Goal: Task Accomplishment & Management: Manage account settings

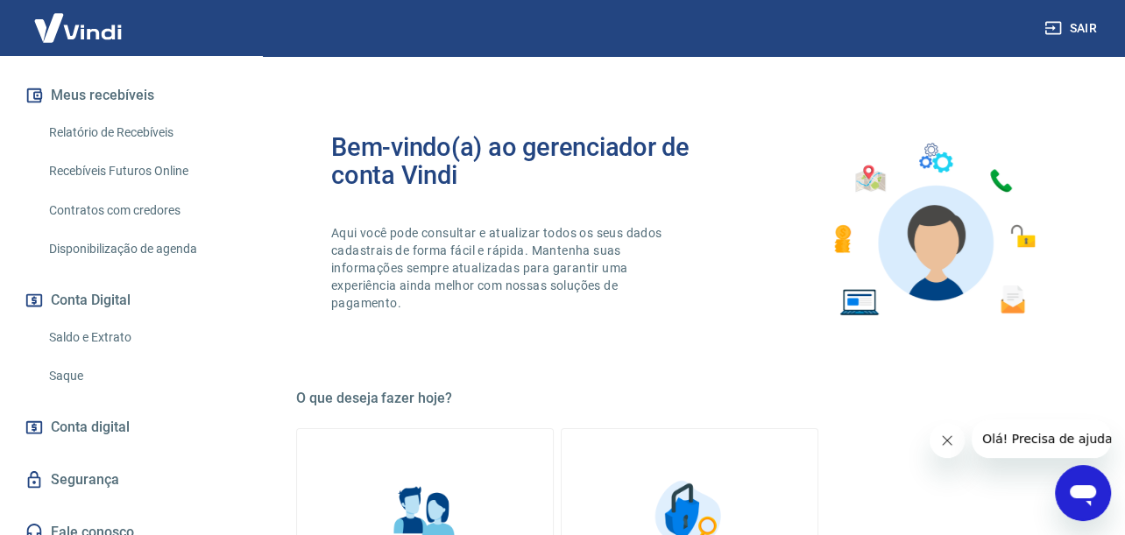
scroll to position [378, 0]
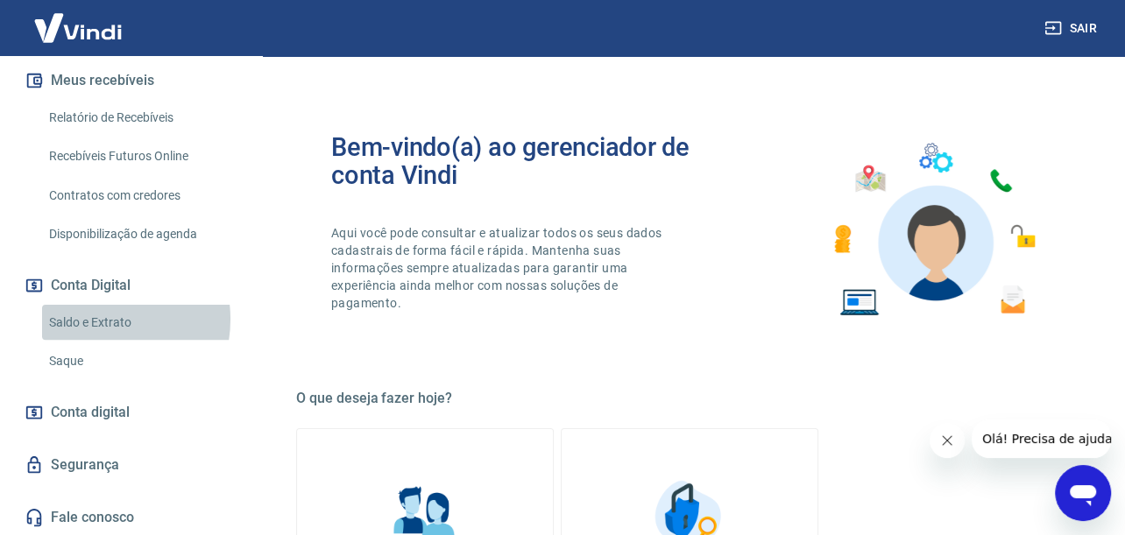
click at [90, 319] on link "Saldo e Extrato" at bounding box center [141, 323] width 199 height 36
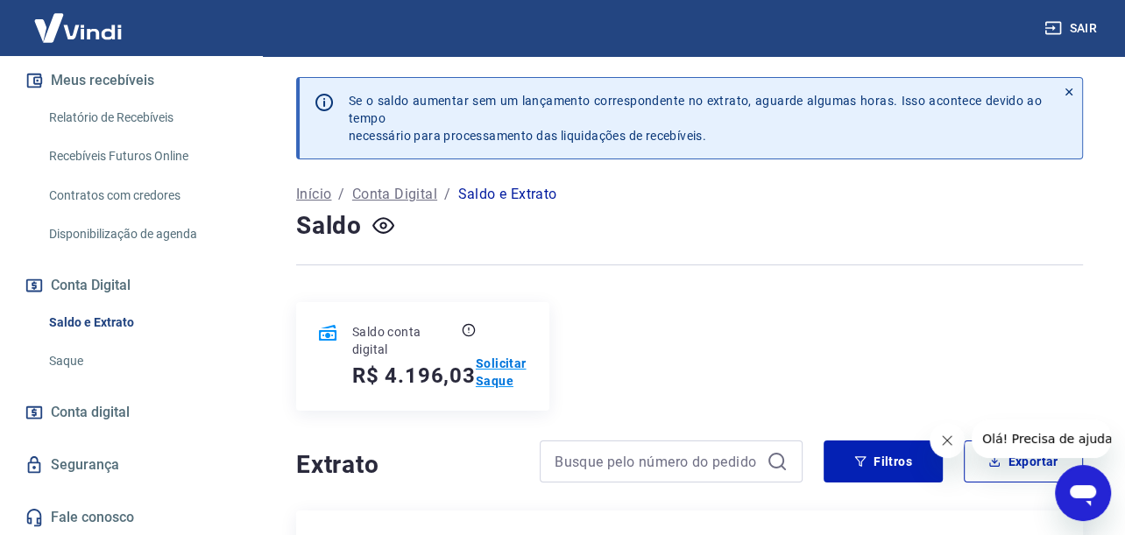
click at [506, 378] on p "Solicitar Saque" at bounding box center [502, 372] width 53 height 35
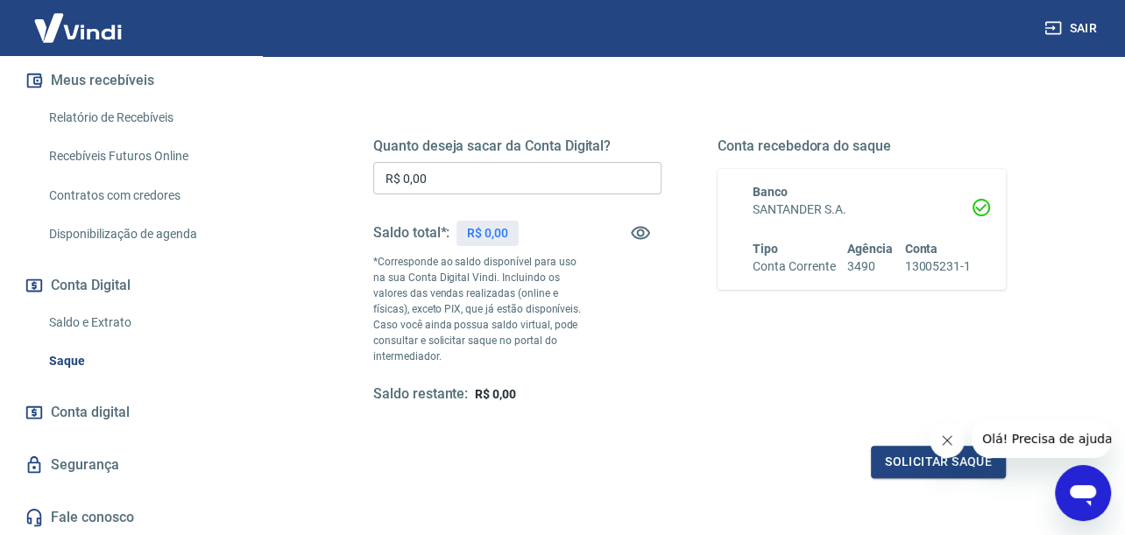
scroll to position [263, 0]
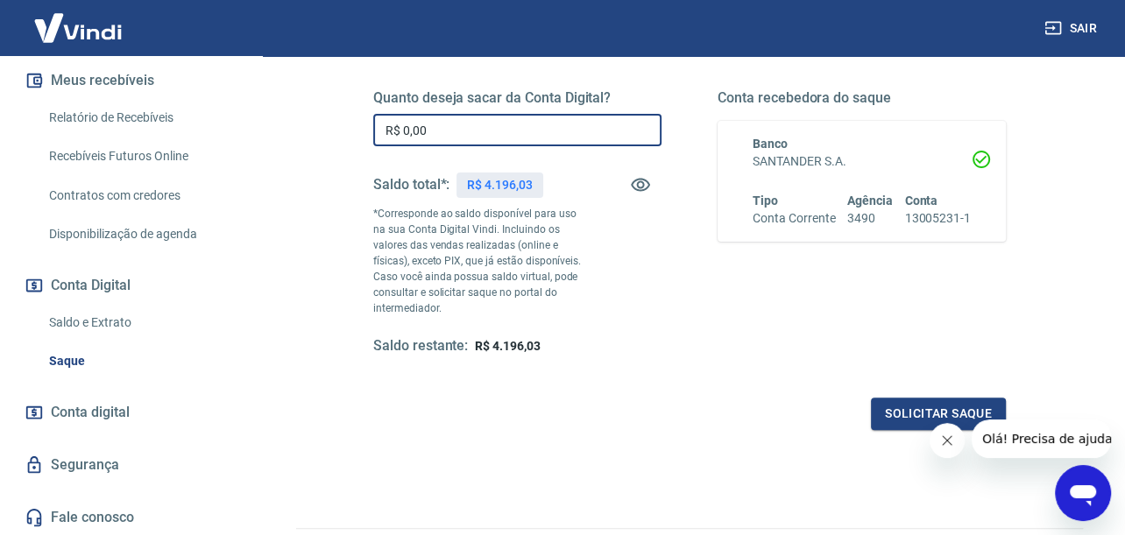
click at [447, 124] on input "R$ 0,00" at bounding box center [517, 130] width 288 height 32
type input "R$ 4.000,00"
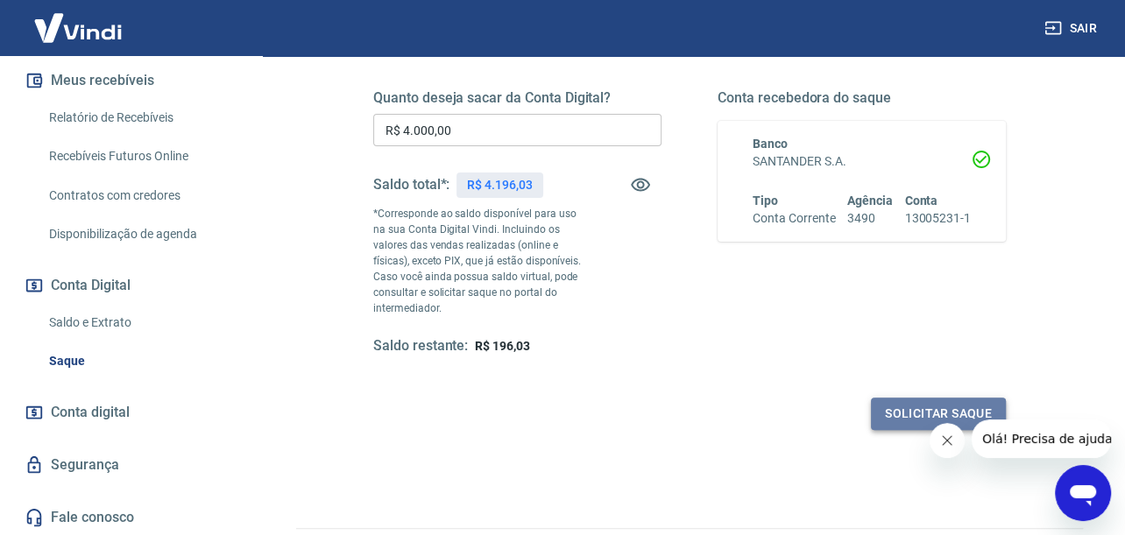
click at [903, 404] on button "Solicitar saque" at bounding box center [938, 414] width 135 height 32
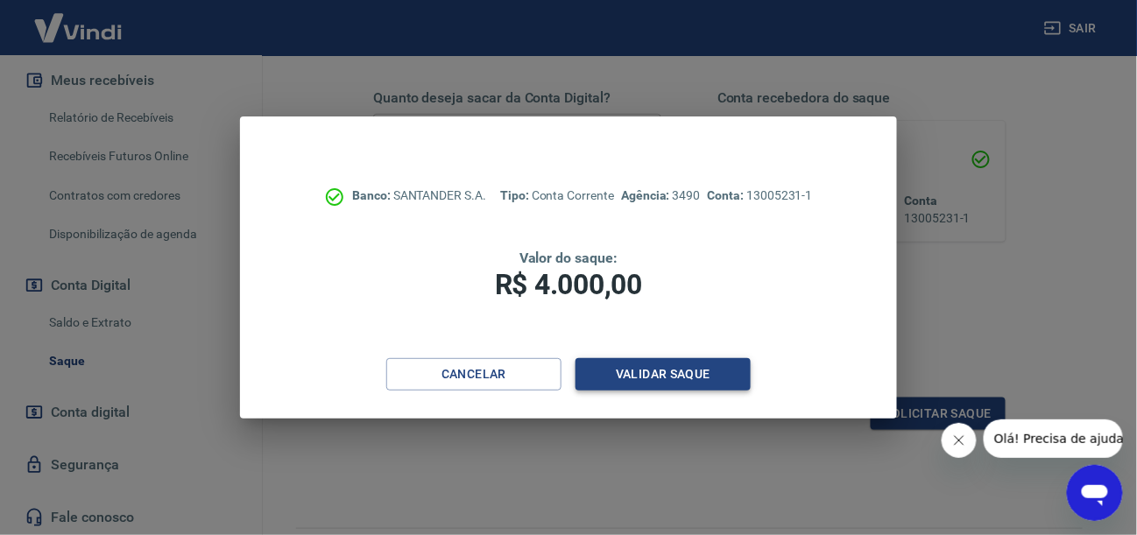
click at [597, 369] on button "Validar saque" at bounding box center [663, 374] width 175 height 32
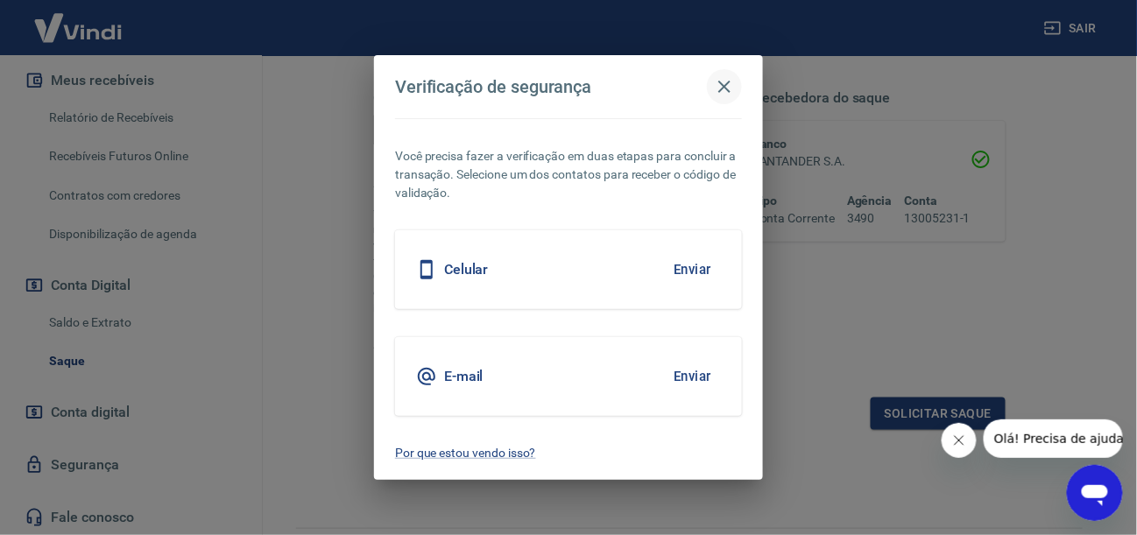
click at [730, 84] on icon "button" at bounding box center [724, 86] width 21 height 21
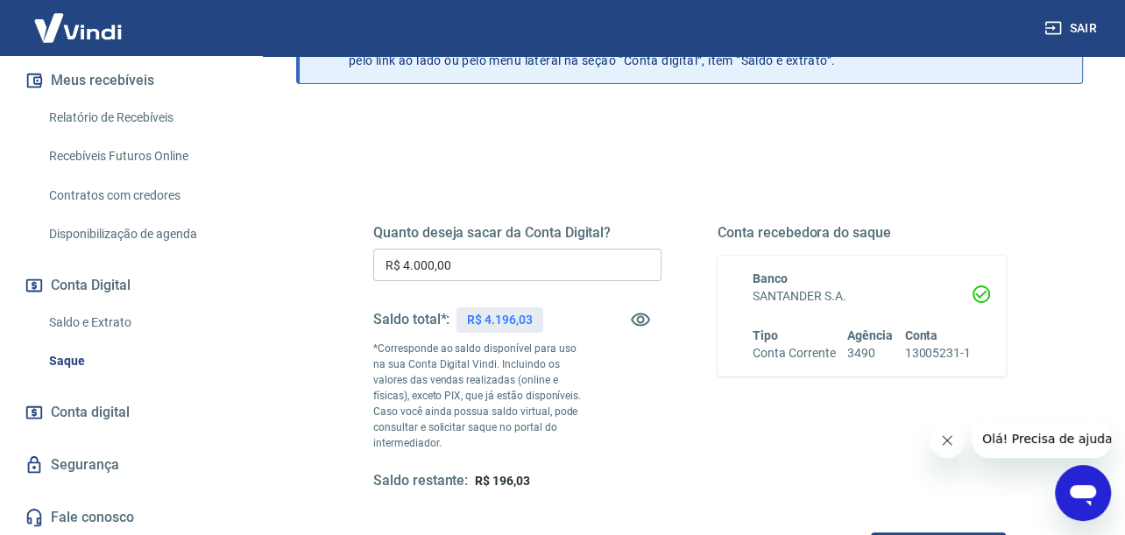
scroll to position [0, 0]
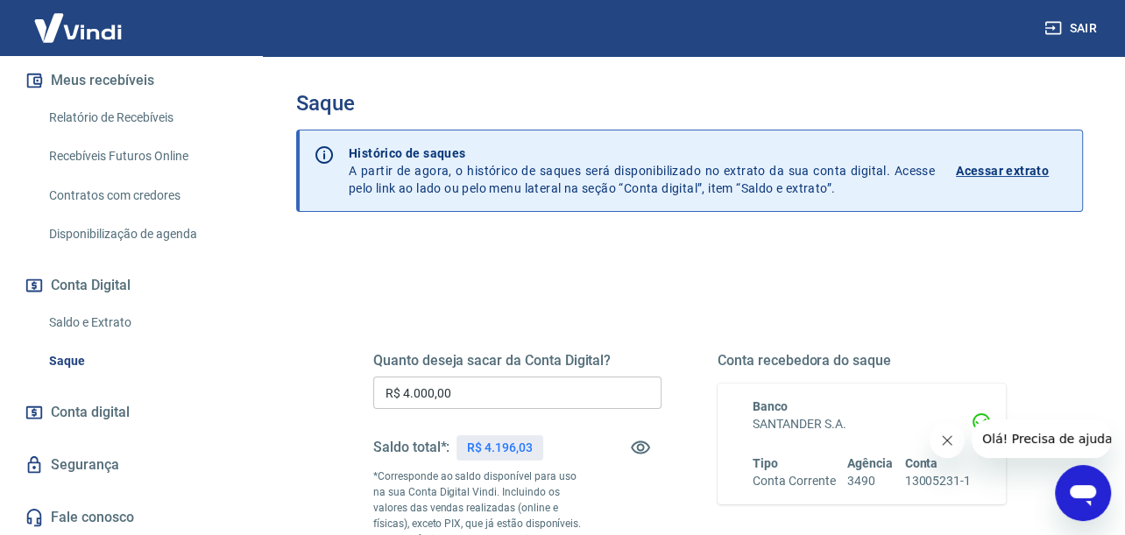
click at [103, 319] on link "Saldo e Extrato" at bounding box center [141, 323] width 199 height 36
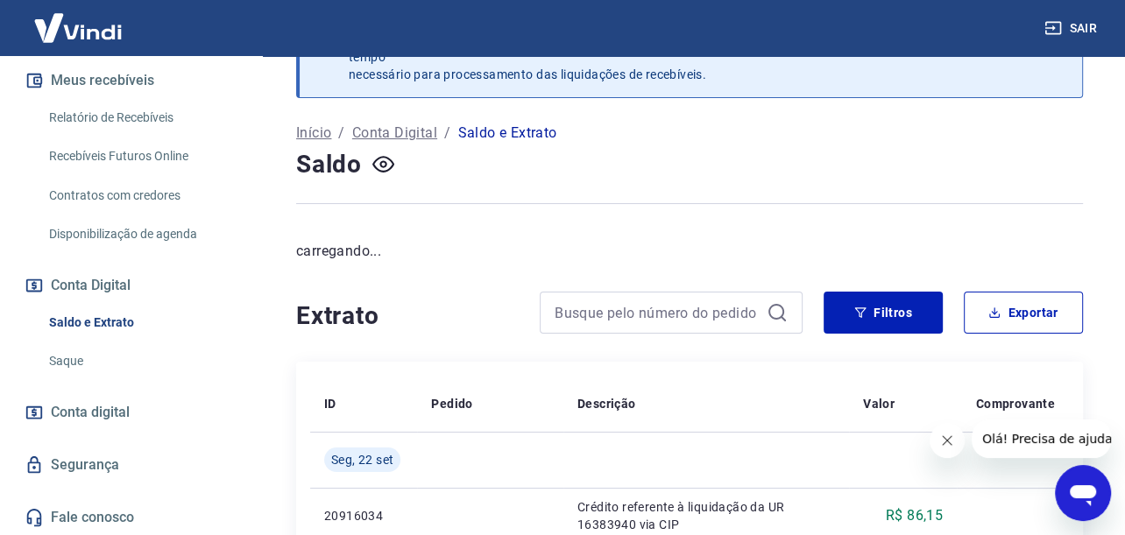
scroll to position [88, 0]
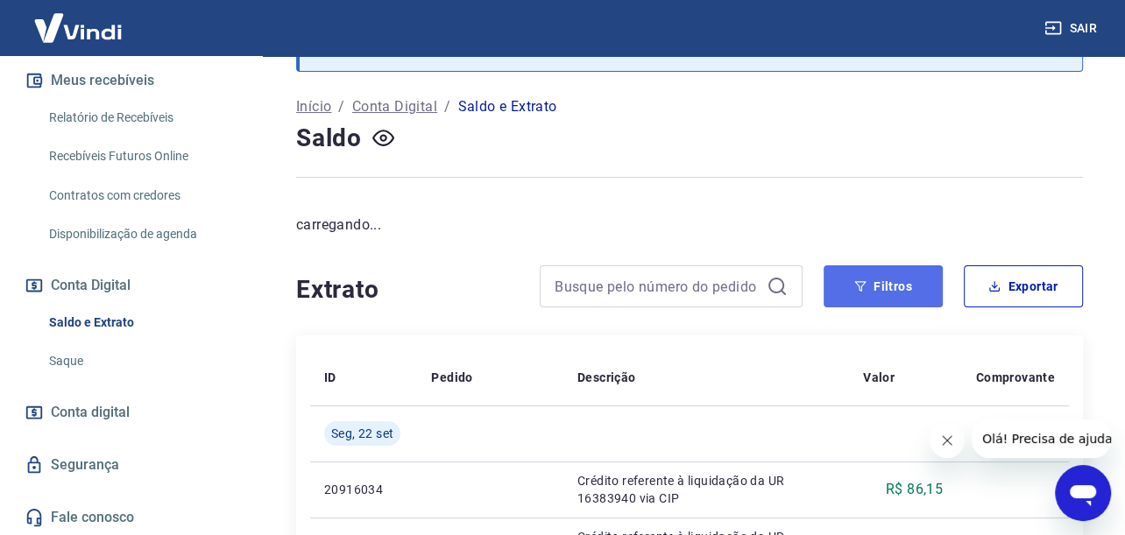
click at [882, 293] on button "Filtros" at bounding box center [883, 286] width 119 height 42
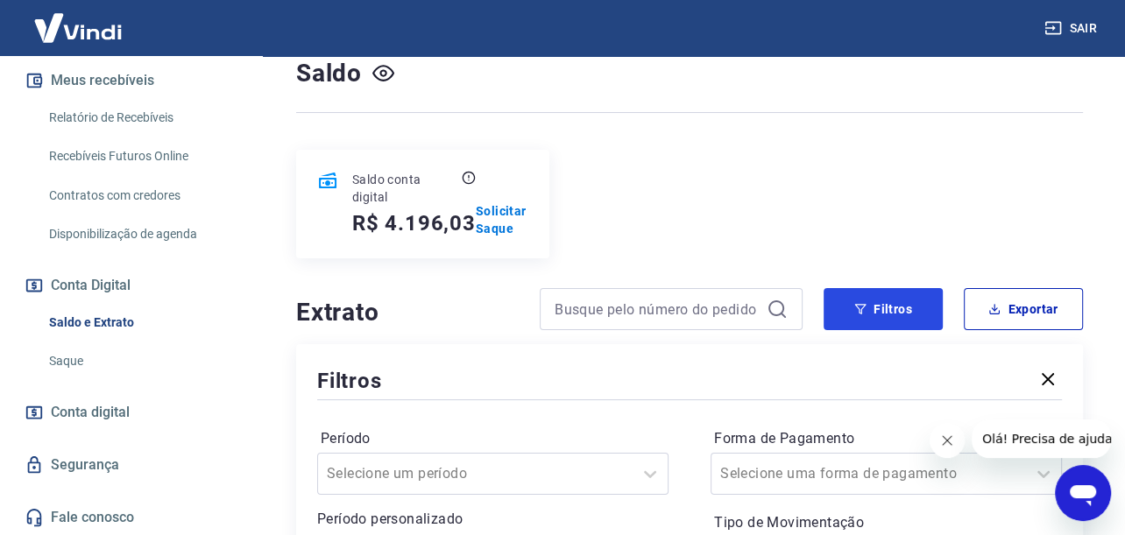
scroll to position [438, 0]
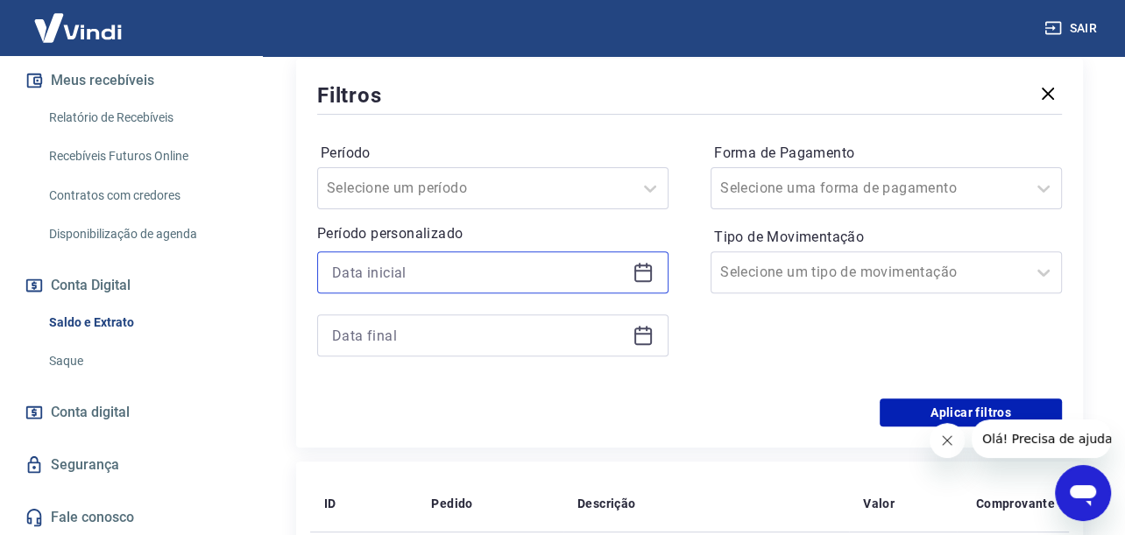
click at [410, 272] on input at bounding box center [478, 272] width 293 height 26
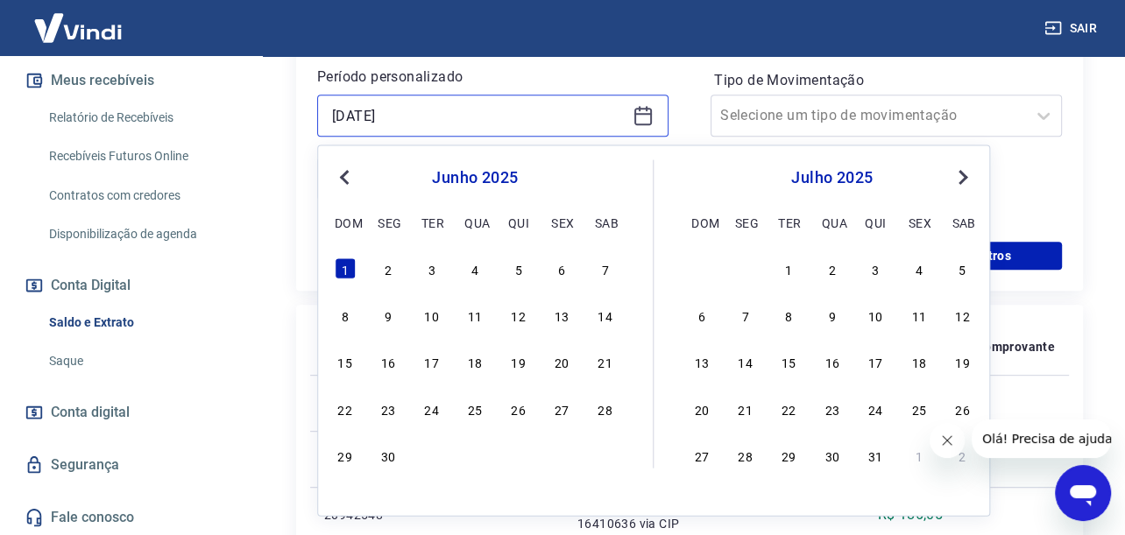
scroll to position [701, 0]
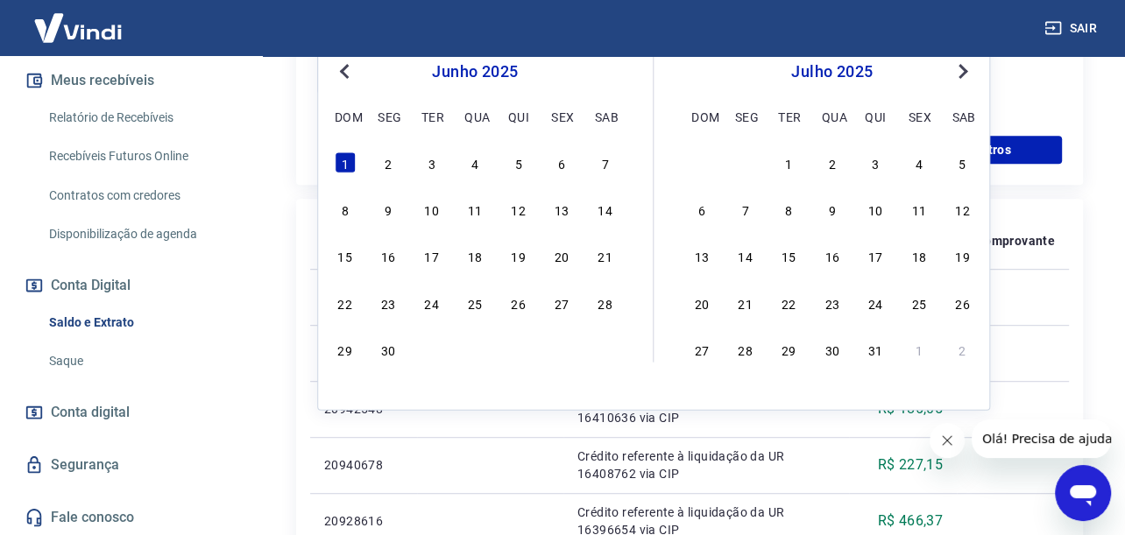
type input "[DATE]"
click at [329, 155] on div "Previous Month Next Month [DATE] dom seg ter qua qui sex sab 1 2 3 4 5 6 7 8 9 …" at bounding box center [653, 224] width 673 height 371
click at [339, 155] on div "1" at bounding box center [345, 162] width 21 height 21
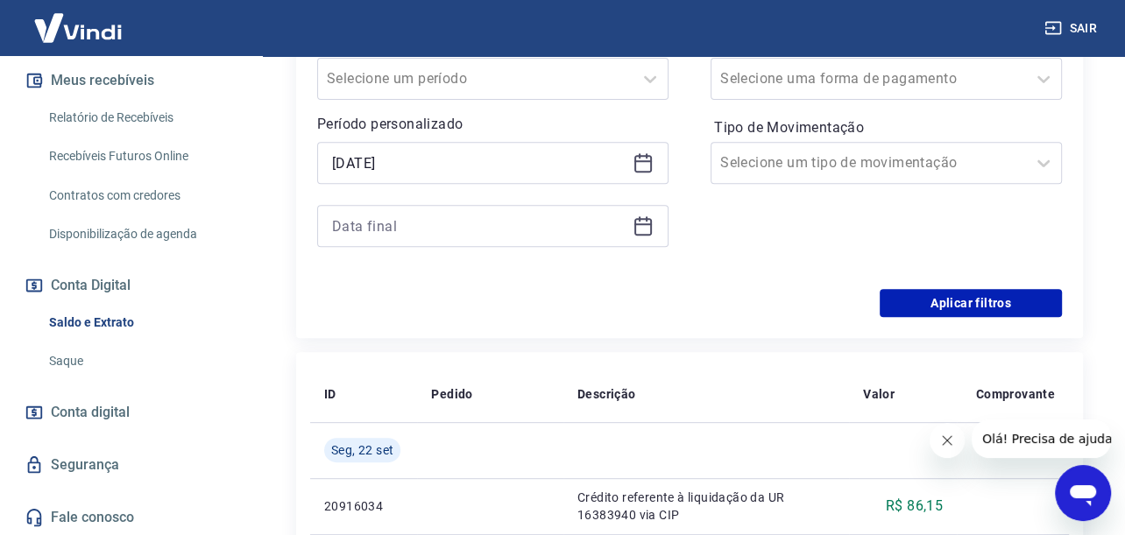
scroll to position [526, 0]
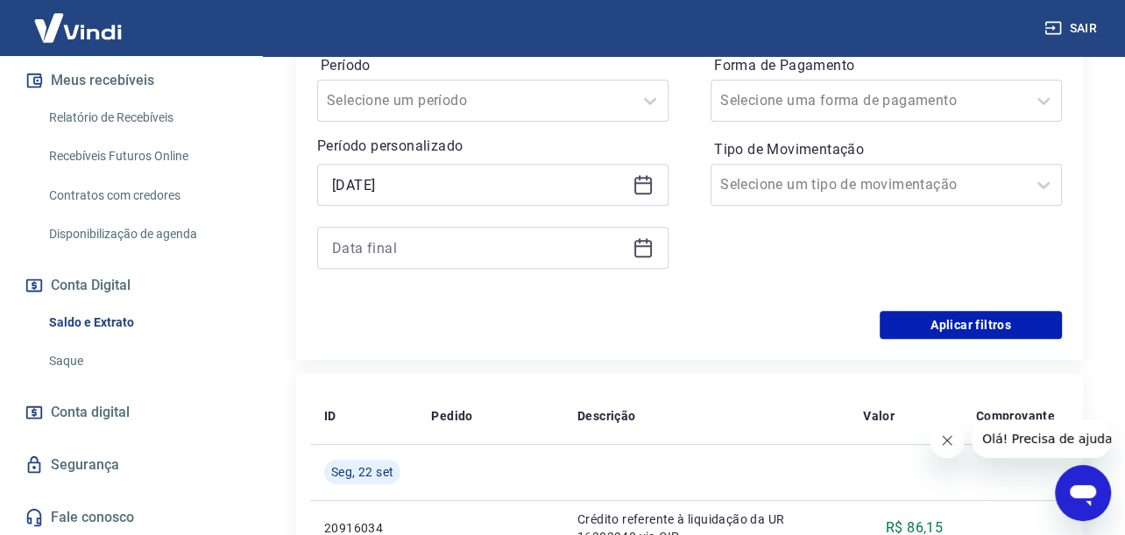
click at [637, 252] on icon at bounding box center [643, 247] width 21 height 21
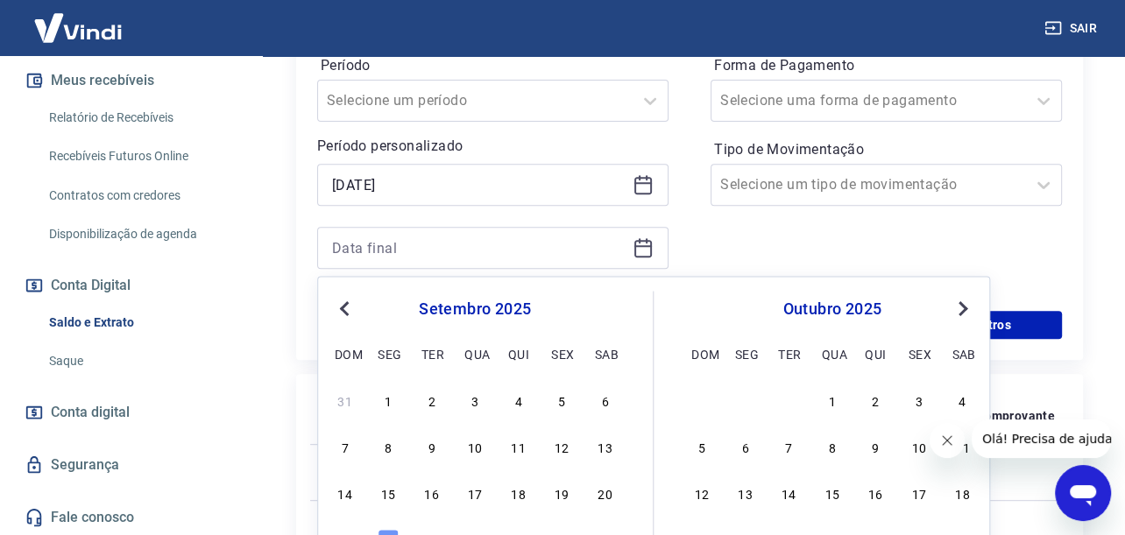
click at [339, 301] on button "Previous Month" at bounding box center [344, 308] width 21 height 21
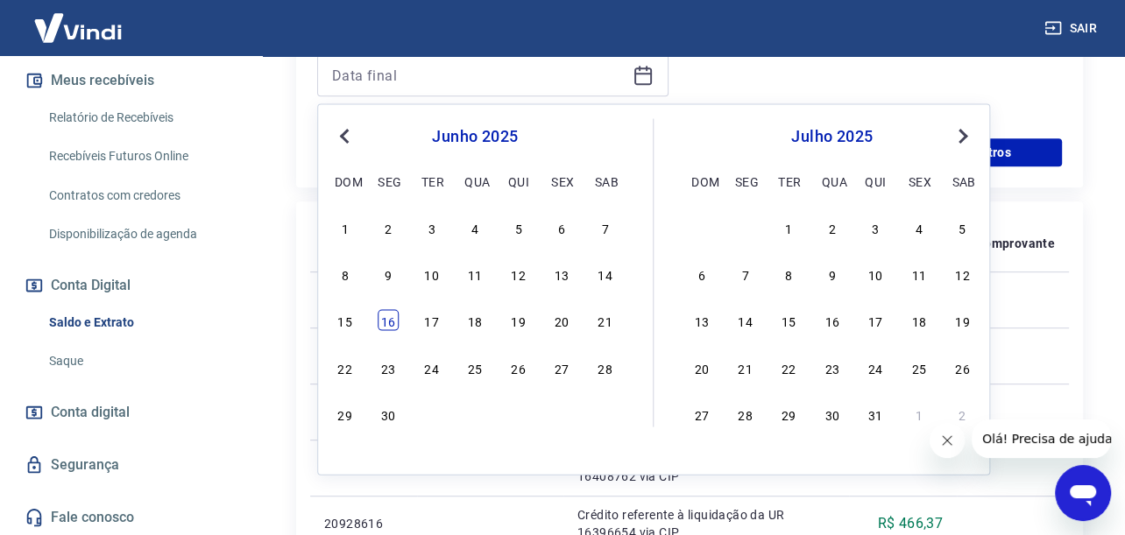
scroll to position [701, 0]
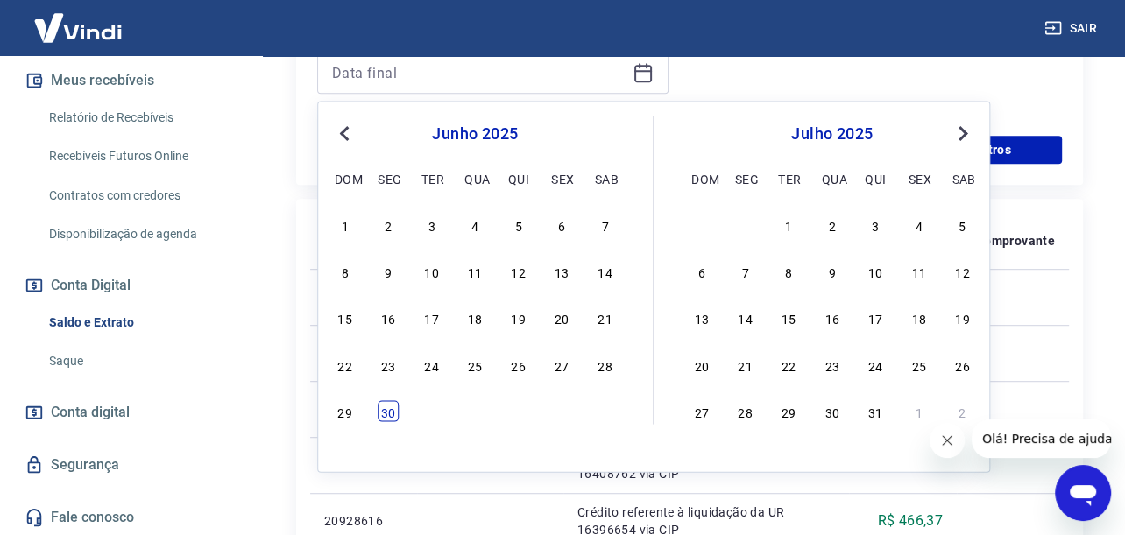
click at [394, 416] on div "30" at bounding box center [388, 410] width 21 height 21
type input "[DATE]"
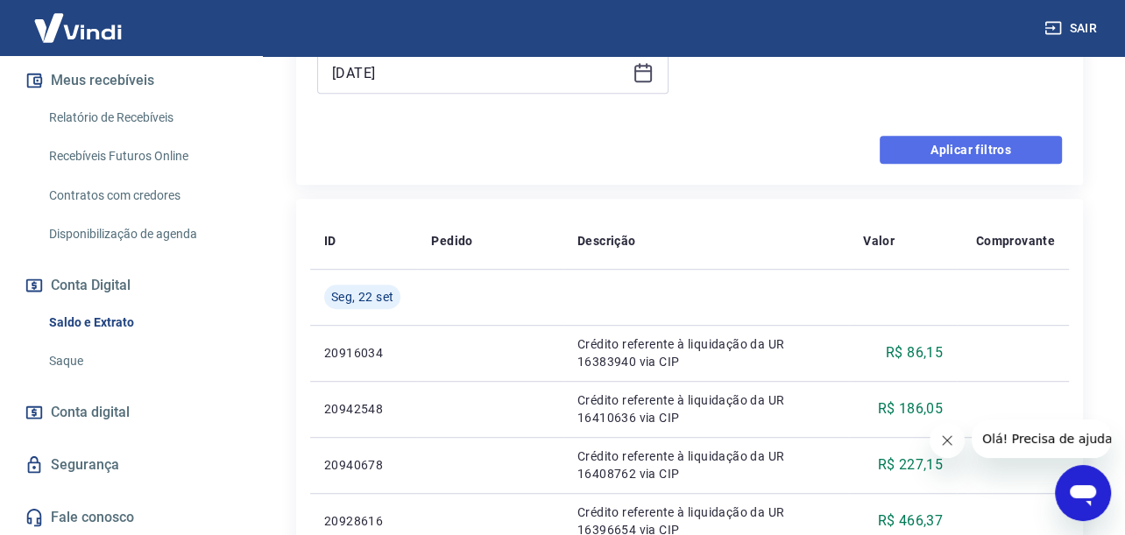
click at [937, 150] on button "Aplicar filtros" at bounding box center [971, 150] width 182 height 28
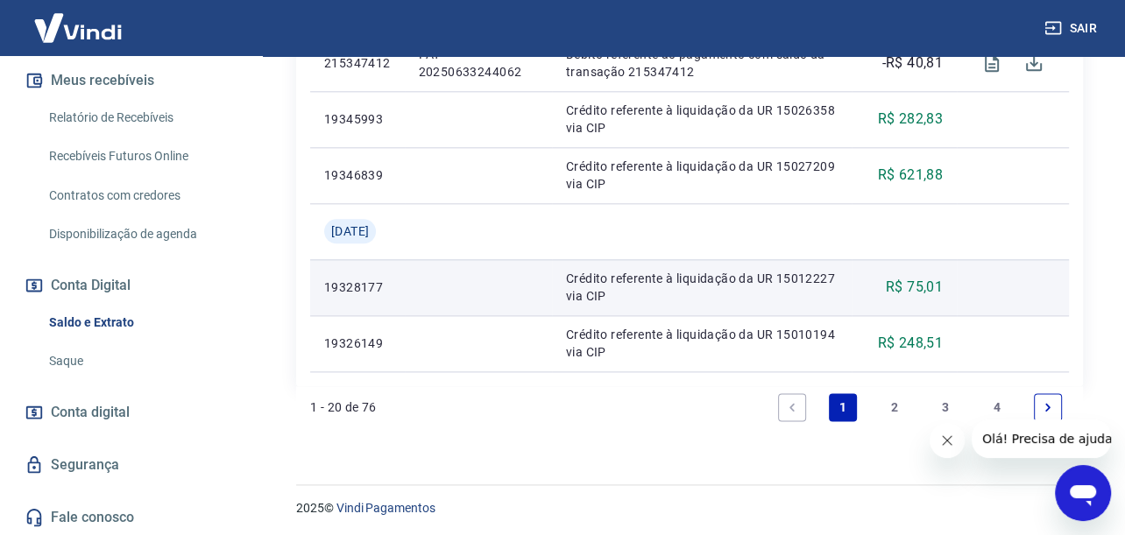
scroll to position [1613, 0]
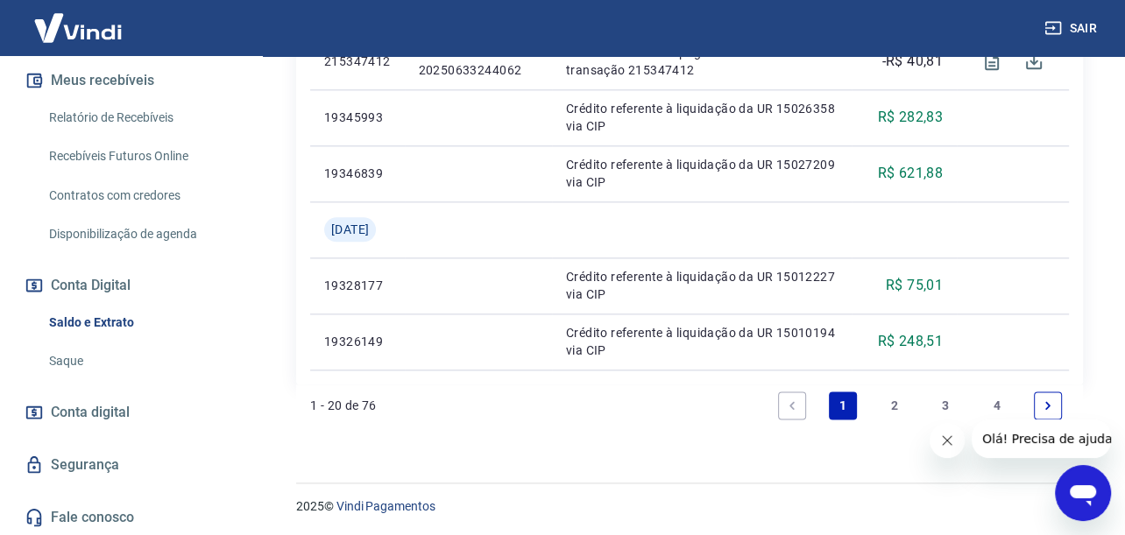
click at [941, 400] on link "3" at bounding box center [945, 406] width 28 height 28
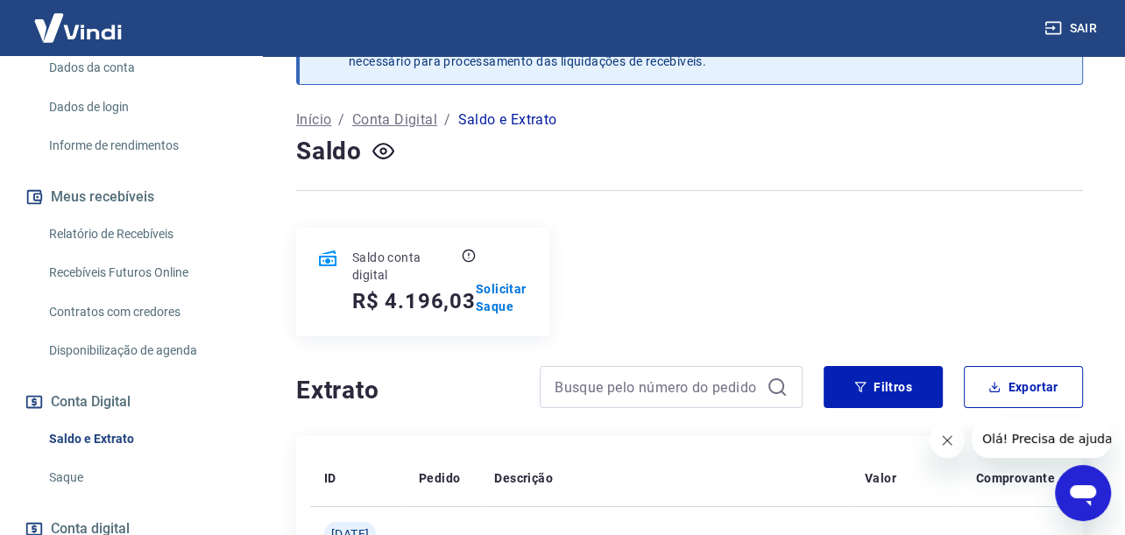
scroll to position [263, 0]
click at [139, 233] on link "Relatório de Recebíveis" at bounding box center [141, 233] width 199 height 36
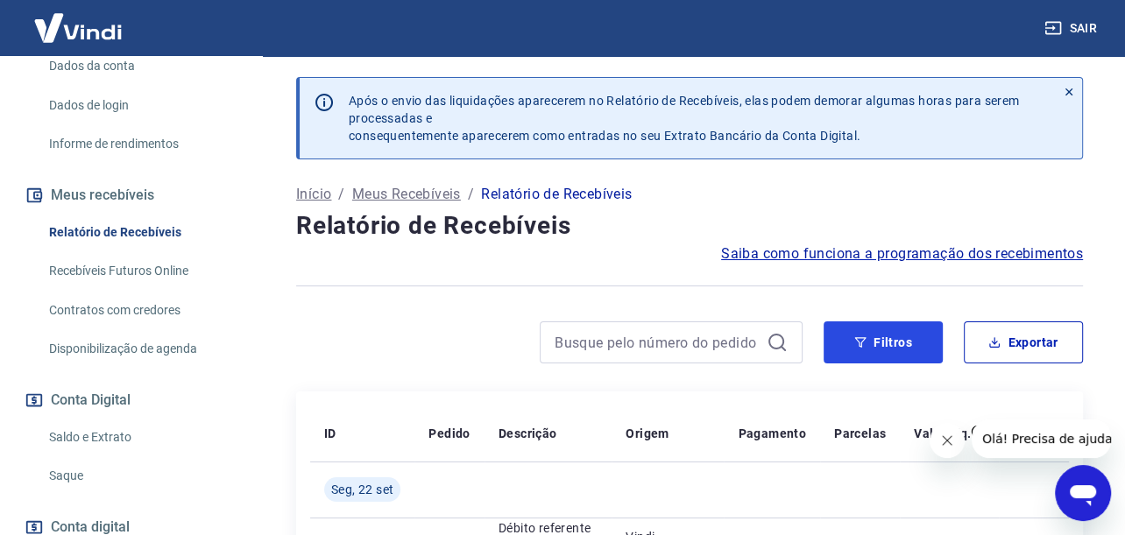
drag, startPoint x: 915, startPoint y: 342, endPoint x: 836, endPoint y: 311, distance: 84.6
click at [915, 342] on button "Filtros" at bounding box center [883, 343] width 119 height 42
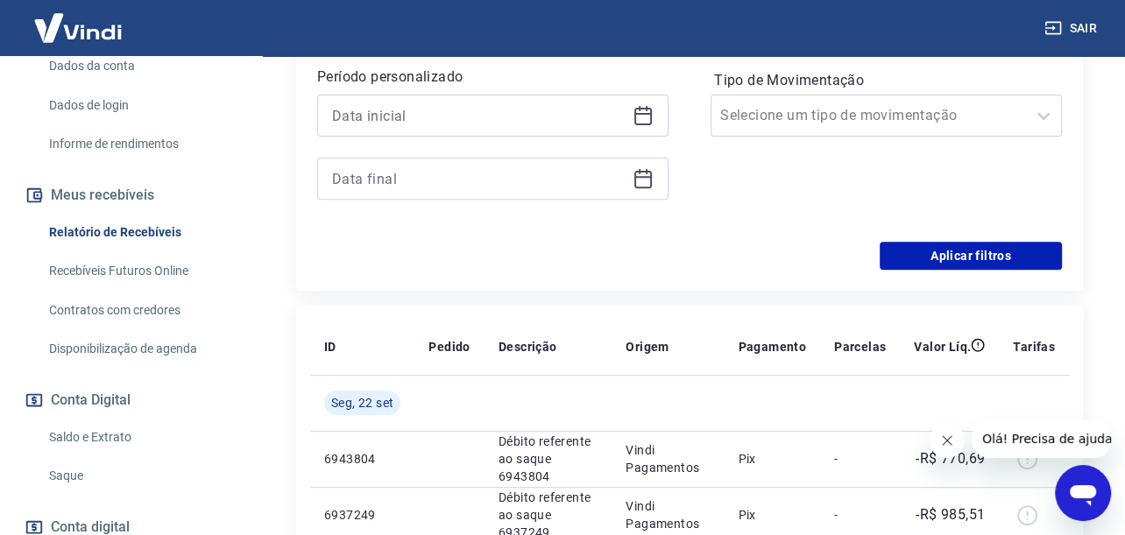
scroll to position [438, 0]
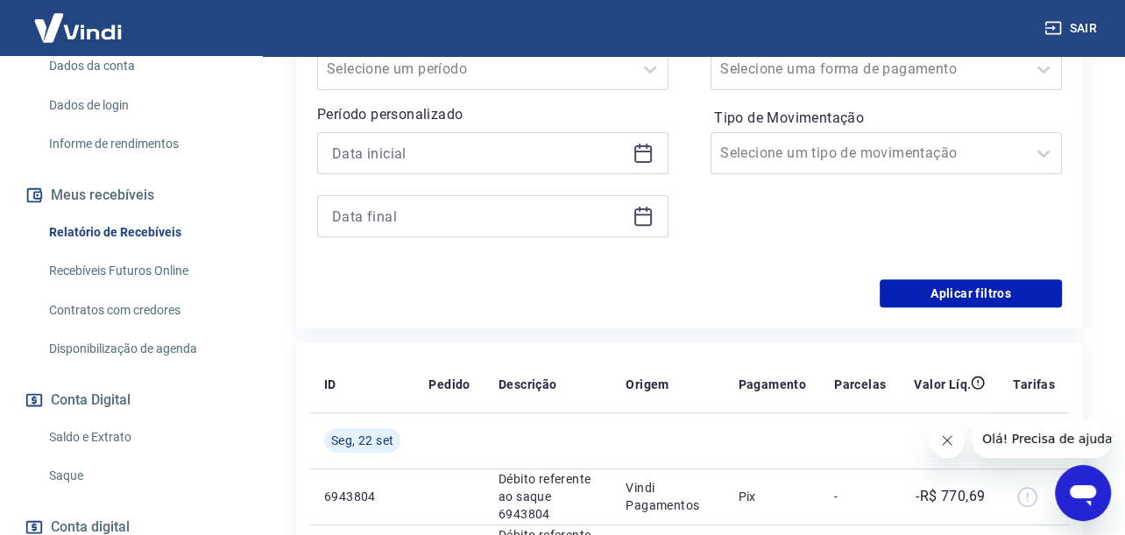
click at [641, 159] on icon at bounding box center [643, 153] width 21 height 21
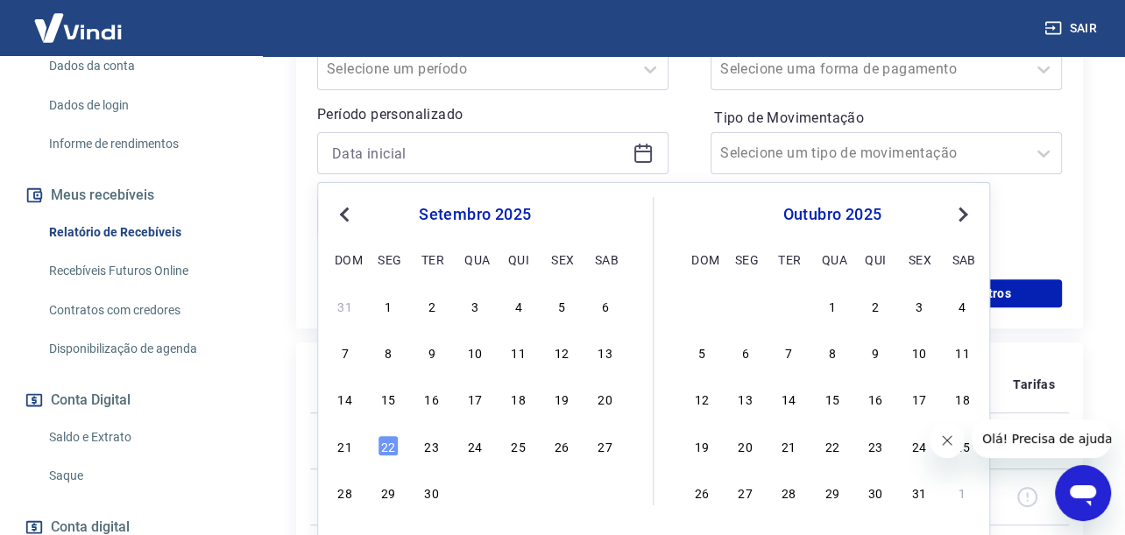
click at [347, 220] on button "Previous Month" at bounding box center [344, 214] width 21 height 21
click at [961, 210] on span "Next Month" at bounding box center [961, 213] width 0 height 20
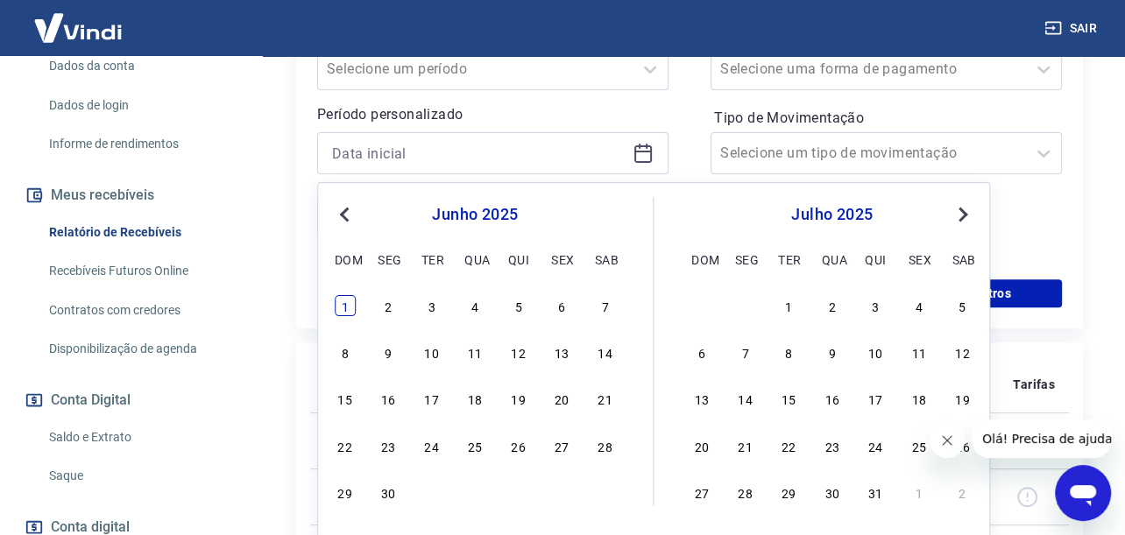
click at [341, 301] on div "1" at bounding box center [345, 305] width 21 height 21
type input "[DATE]"
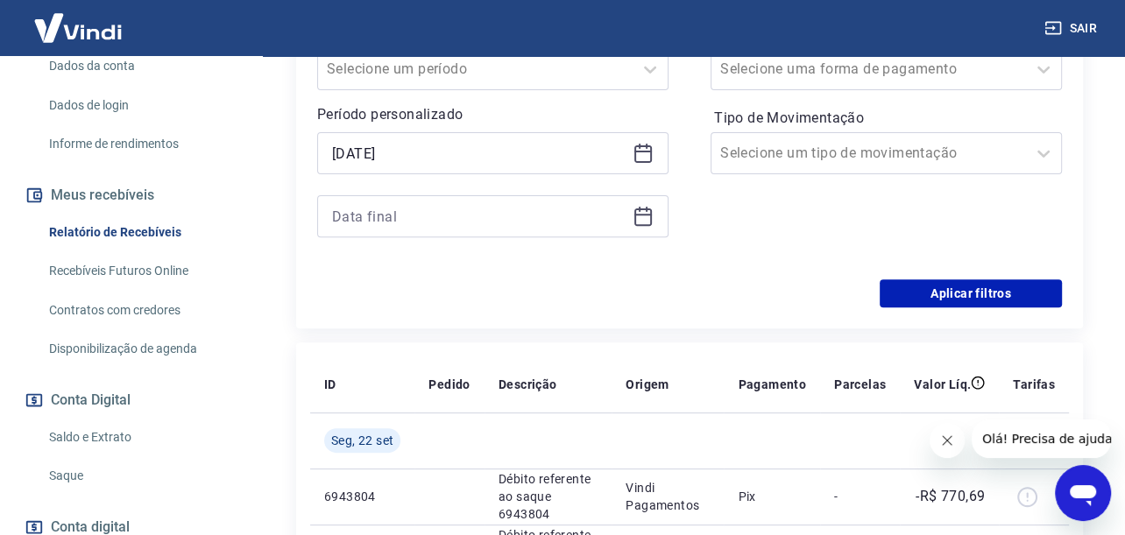
click at [646, 217] on icon at bounding box center [643, 216] width 21 height 21
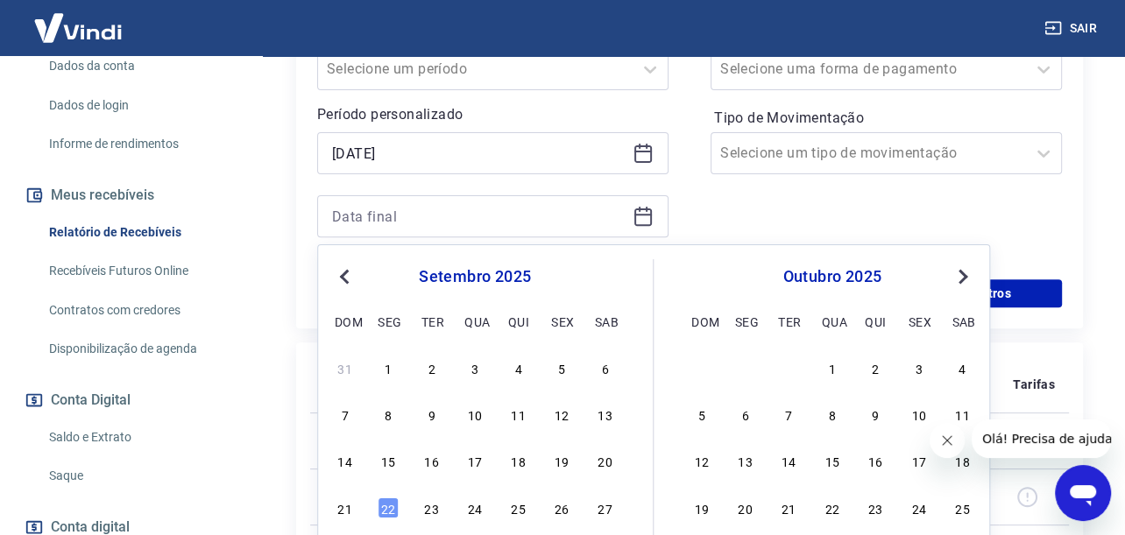
click at [346, 278] on span "Previous Month" at bounding box center [346, 275] width 0 height 20
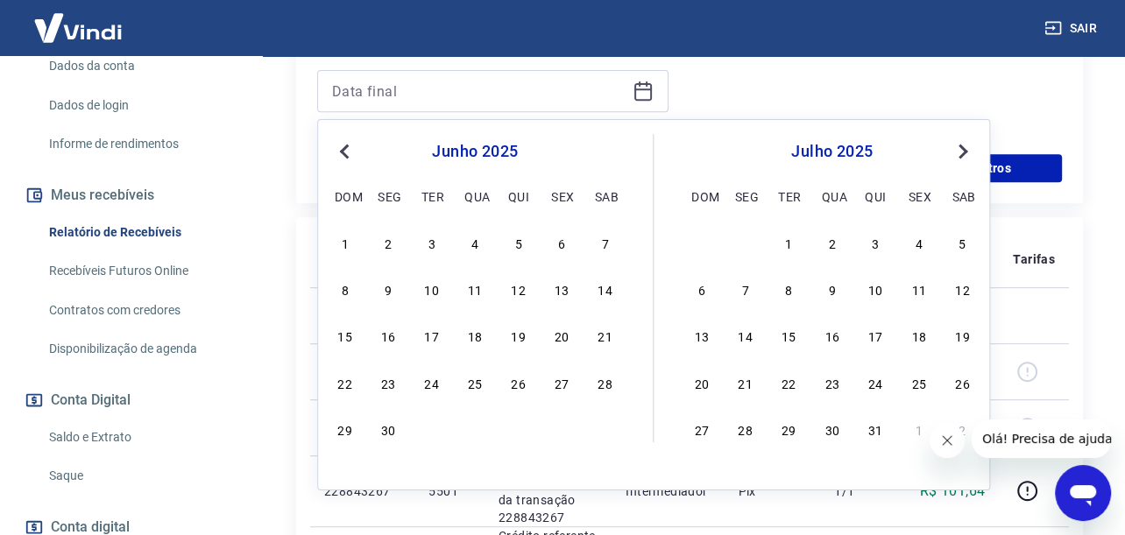
scroll to position [789, 0]
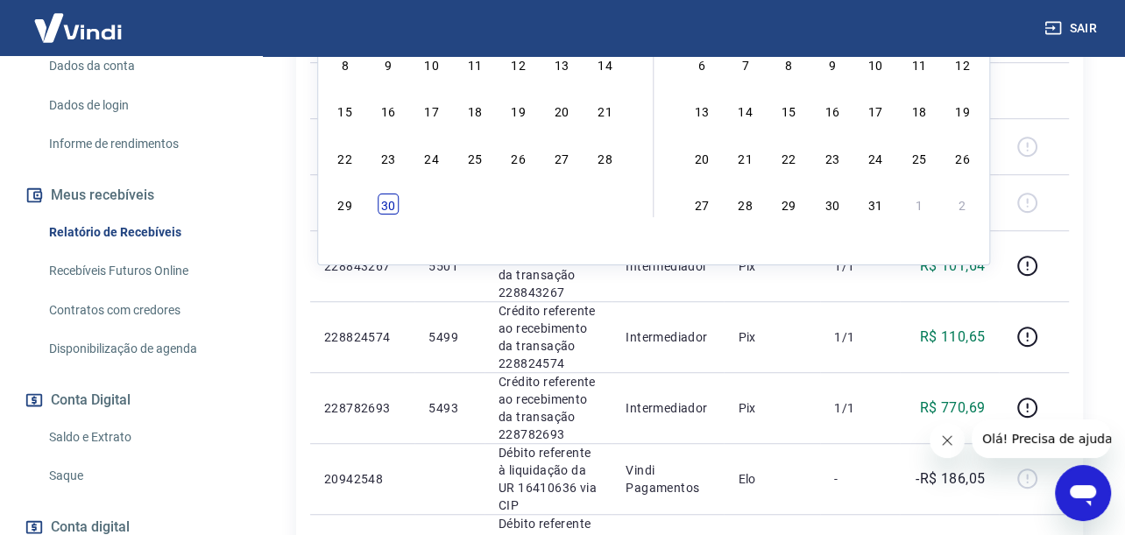
click at [386, 210] on div "30" at bounding box center [388, 204] width 21 height 21
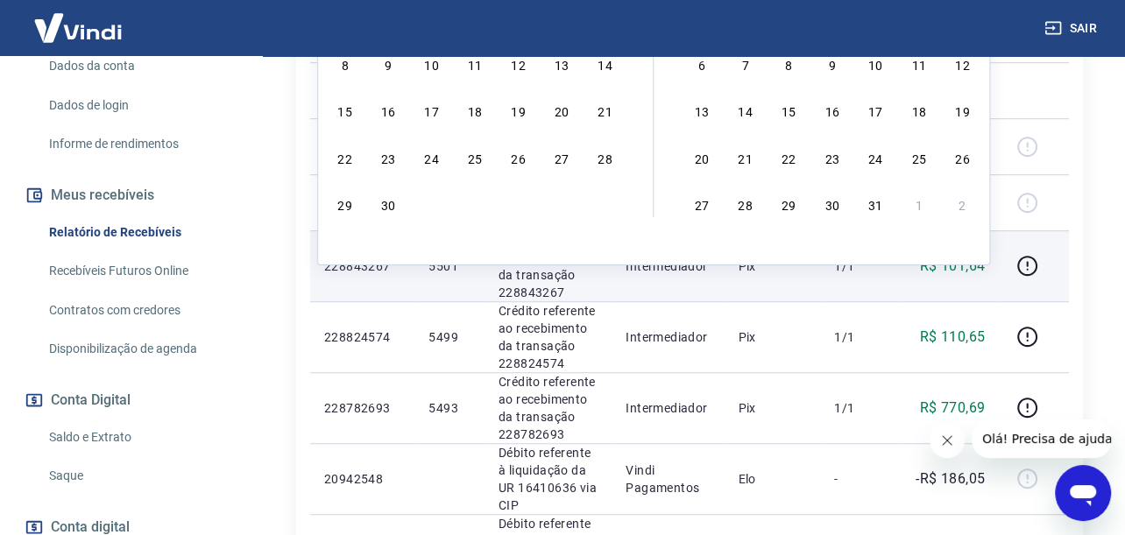
type input "[DATE]"
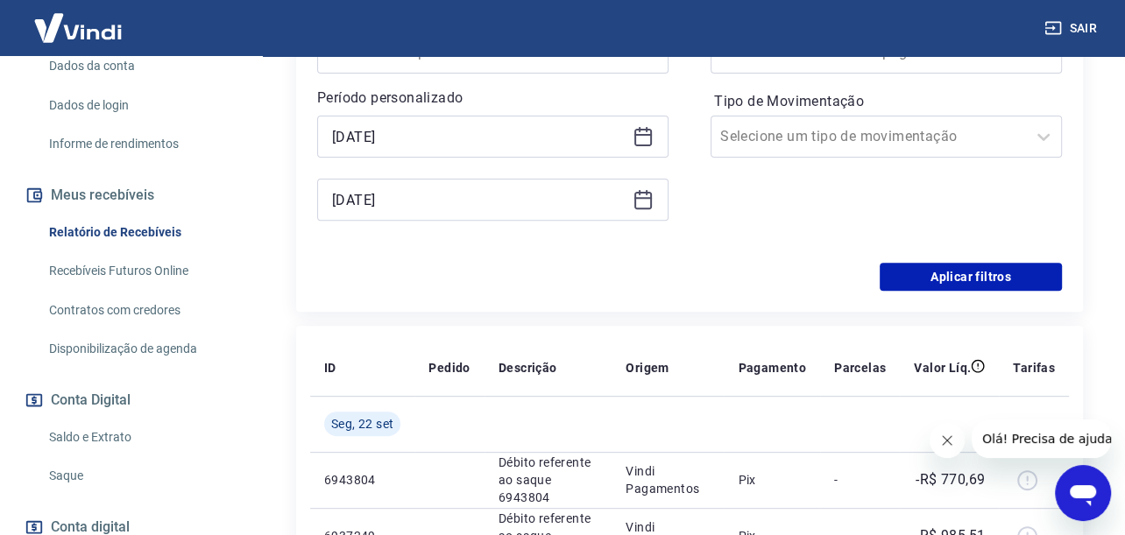
scroll to position [438, 0]
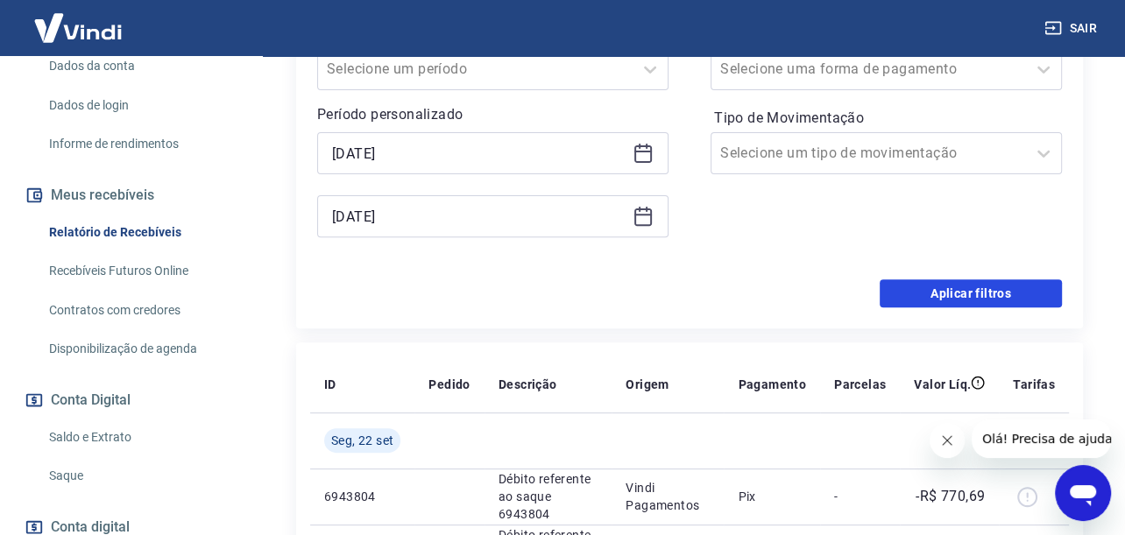
click at [922, 283] on button "Aplicar filtros" at bounding box center [971, 293] width 182 height 28
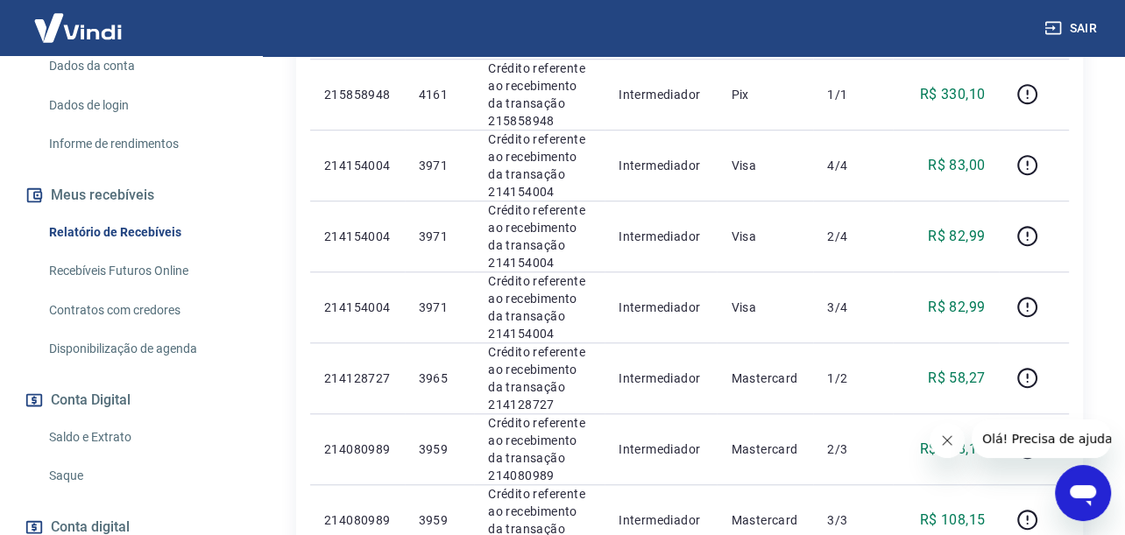
scroll to position [1651, 0]
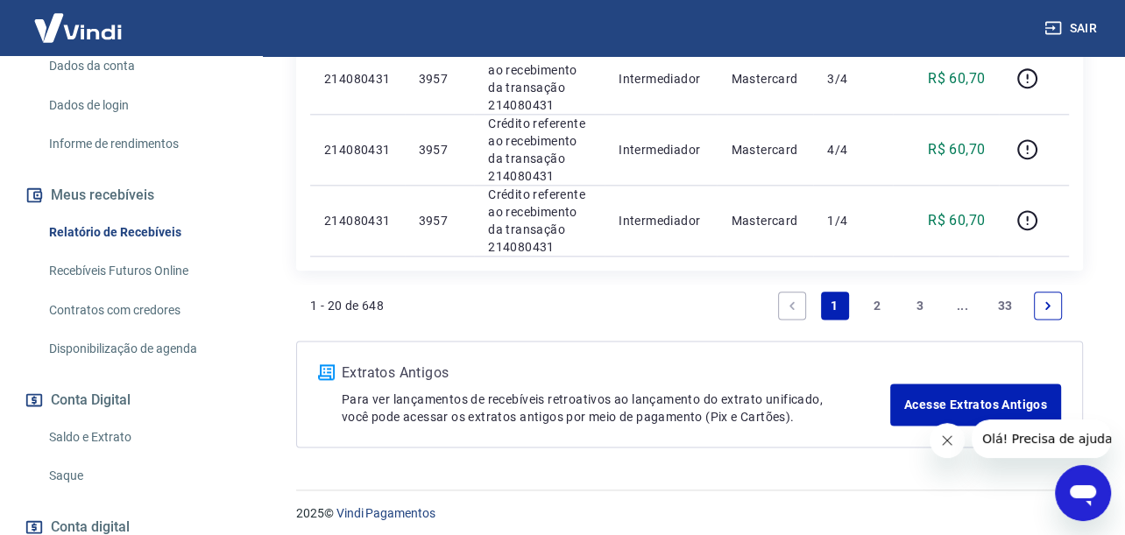
click at [918, 301] on link "3" at bounding box center [920, 306] width 28 height 28
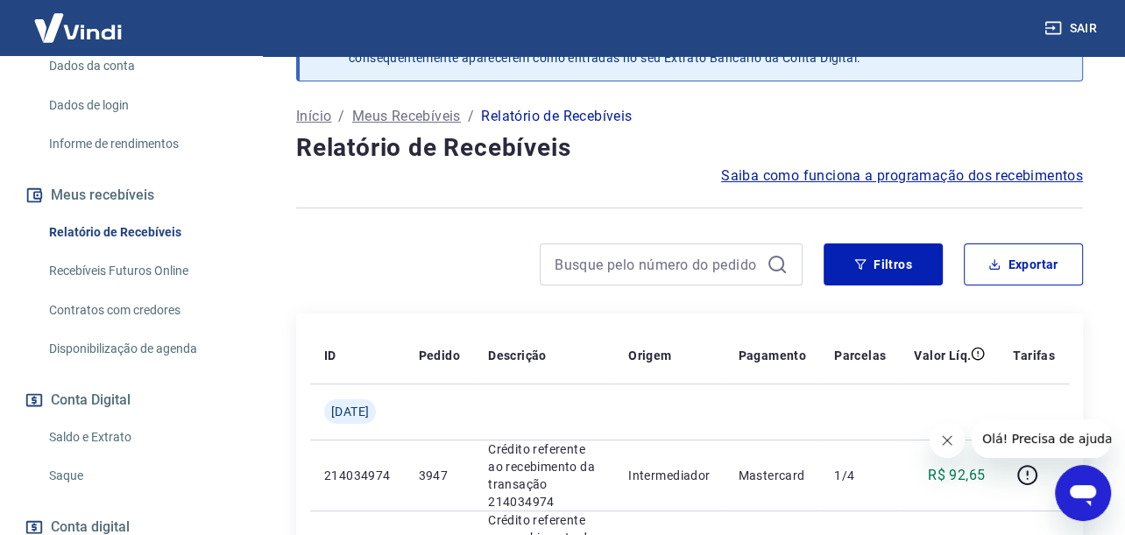
scroll to position [1793, 0]
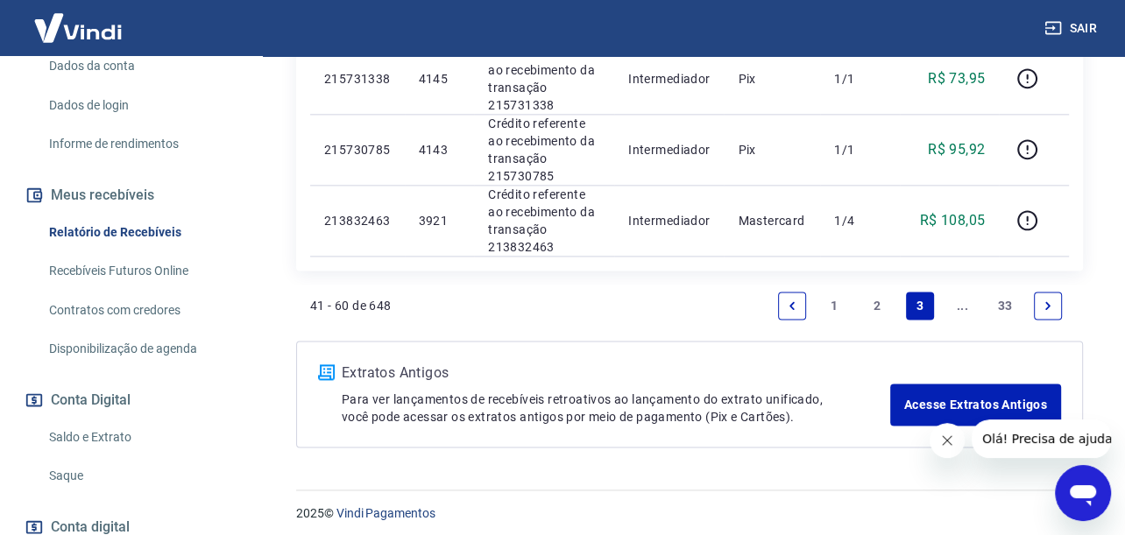
click at [998, 300] on link "33" at bounding box center [1005, 306] width 29 height 28
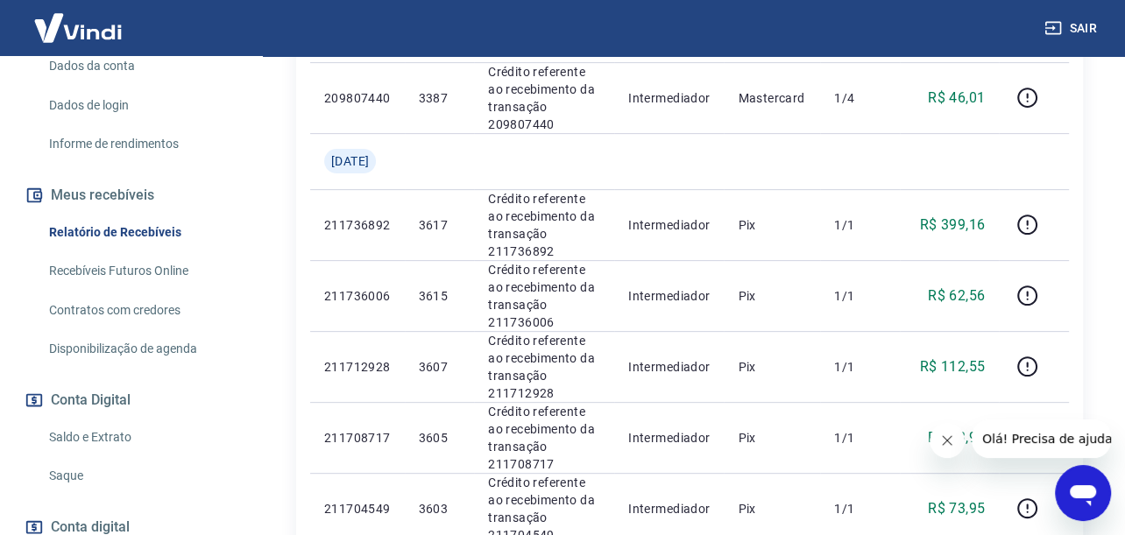
scroll to position [889, 0]
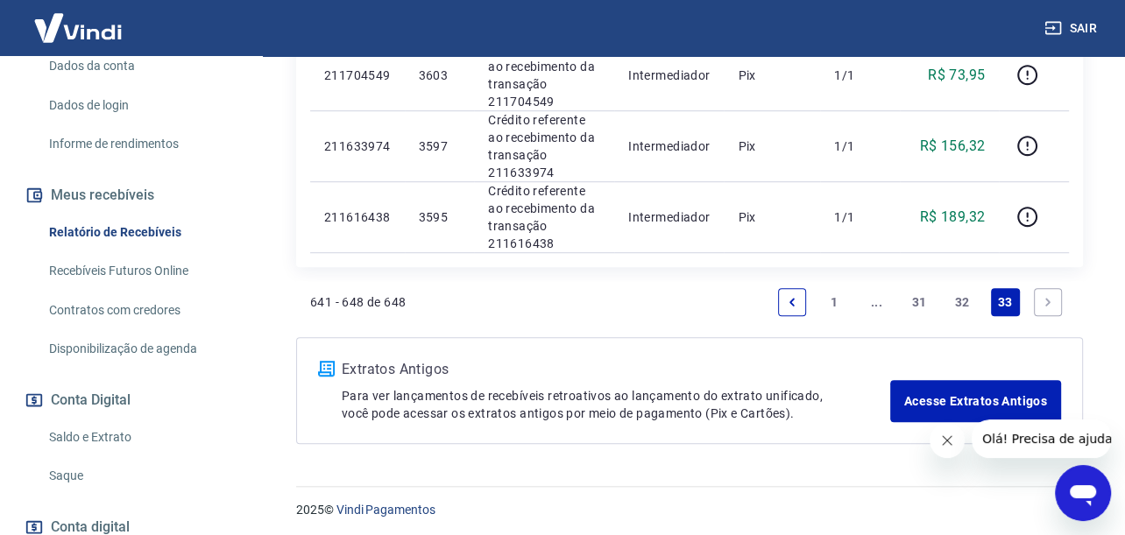
click at [952, 296] on link "32" at bounding box center [962, 302] width 29 height 28
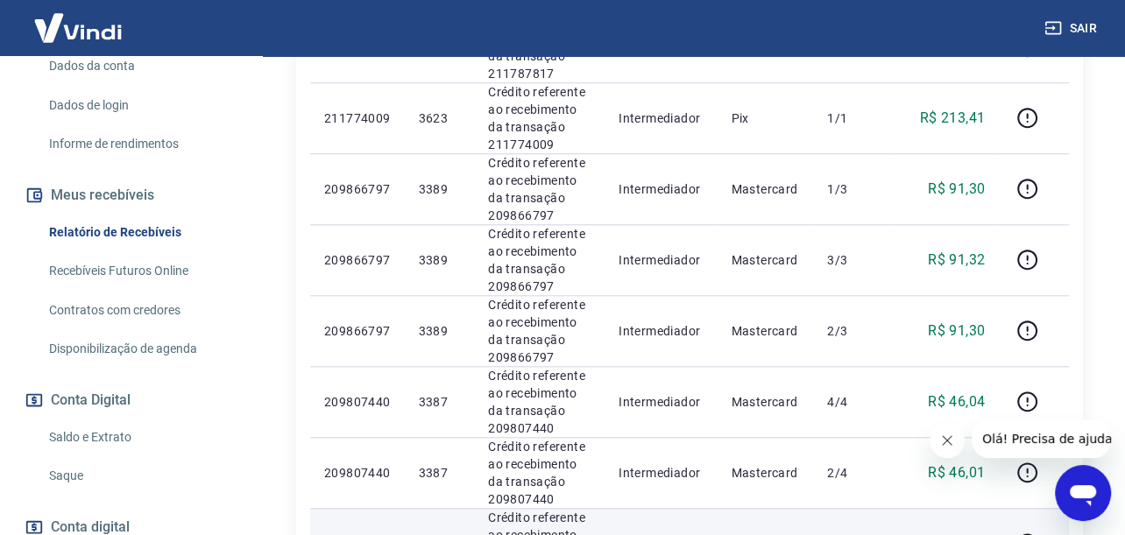
scroll to position [1708, 0]
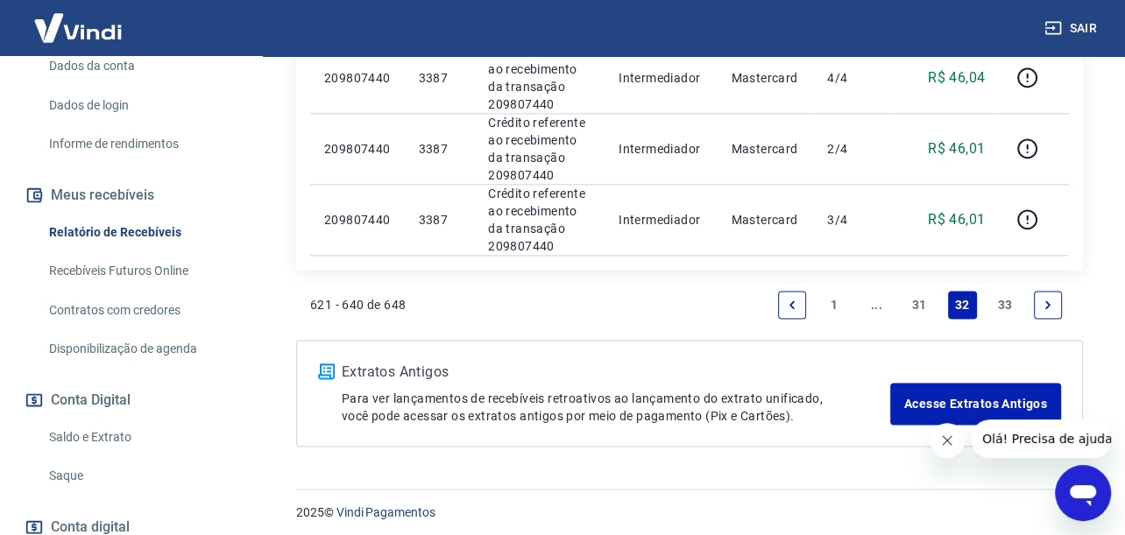
click at [908, 303] on link "31" at bounding box center [919, 305] width 29 height 28
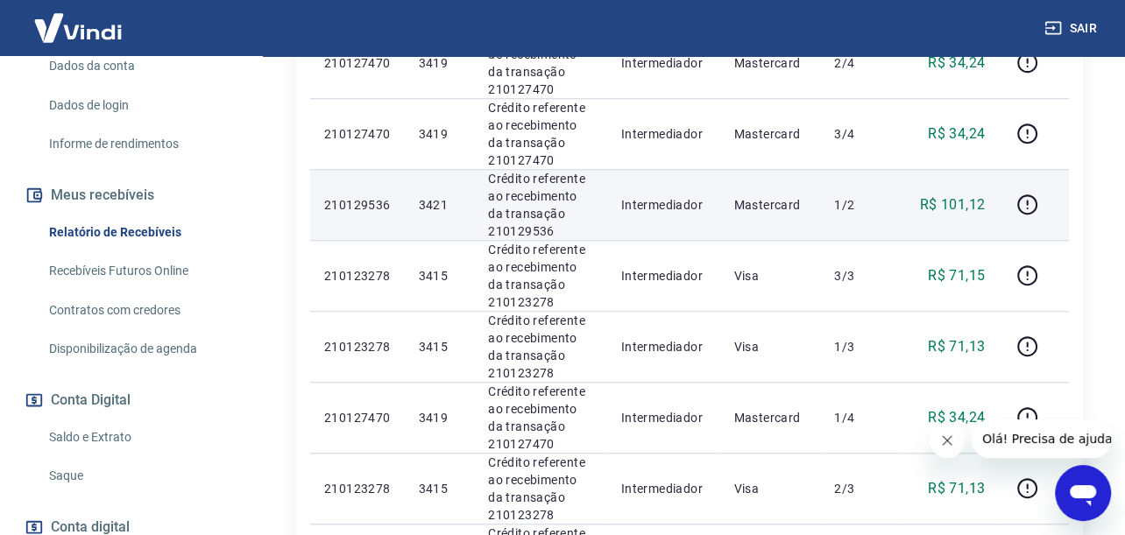
scroll to position [1708, 0]
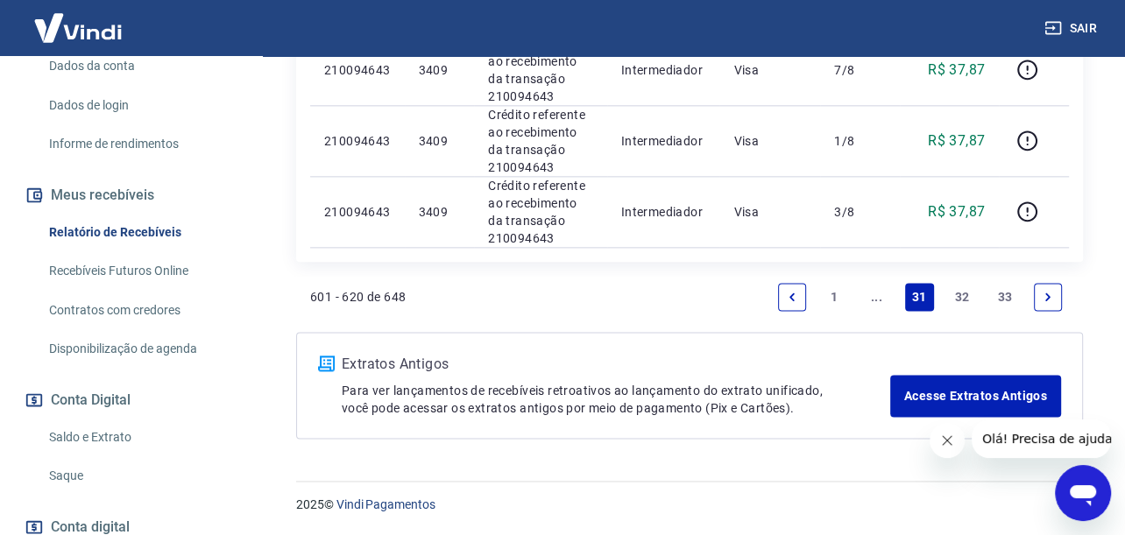
click at [800, 298] on link "Previous page" at bounding box center [792, 297] width 28 height 28
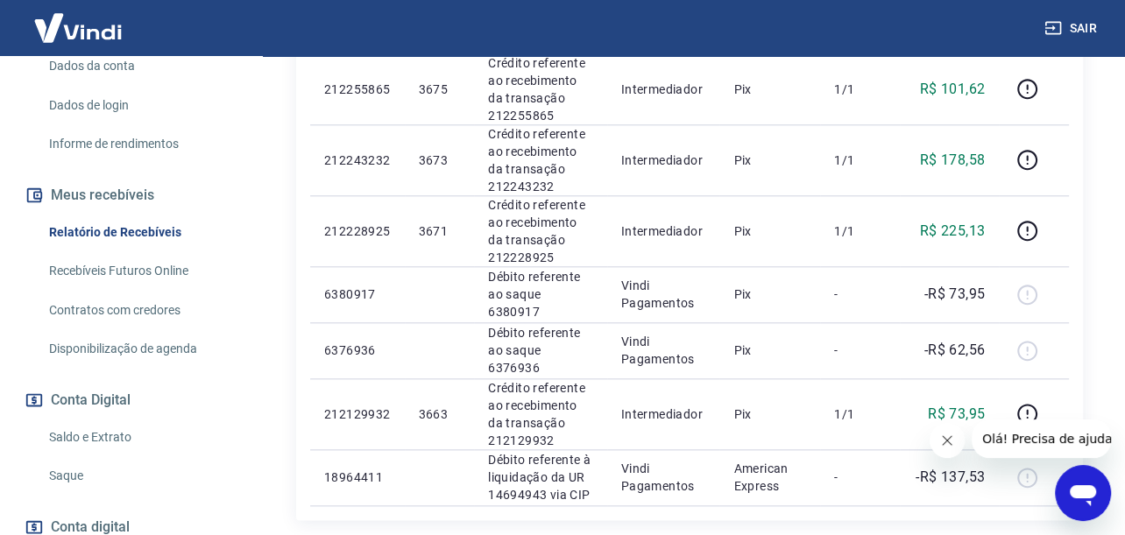
scroll to position [1708, 0]
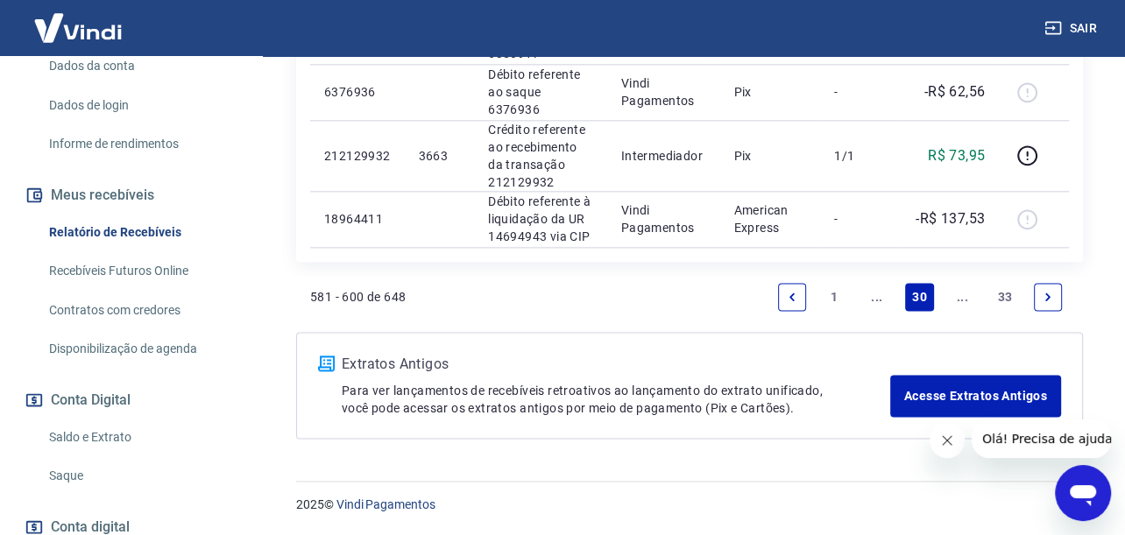
click at [784, 318] on li "Pagination" at bounding box center [792, 297] width 42 height 42
click at [786, 315] on li "Pagination" at bounding box center [792, 297] width 42 height 42
click at [787, 310] on link "Previous page" at bounding box center [792, 297] width 28 height 28
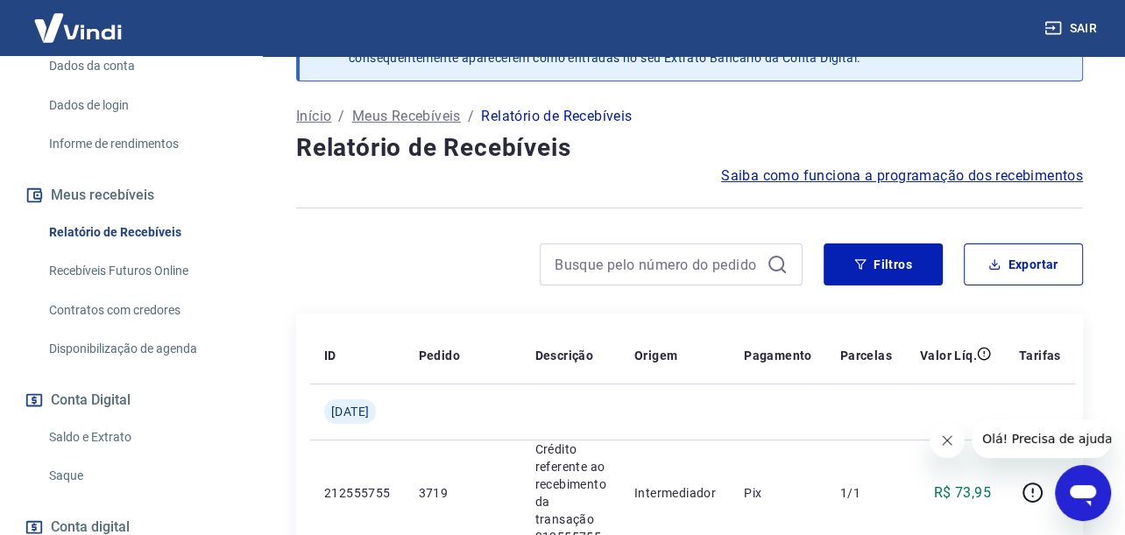
scroll to position [2332, 0]
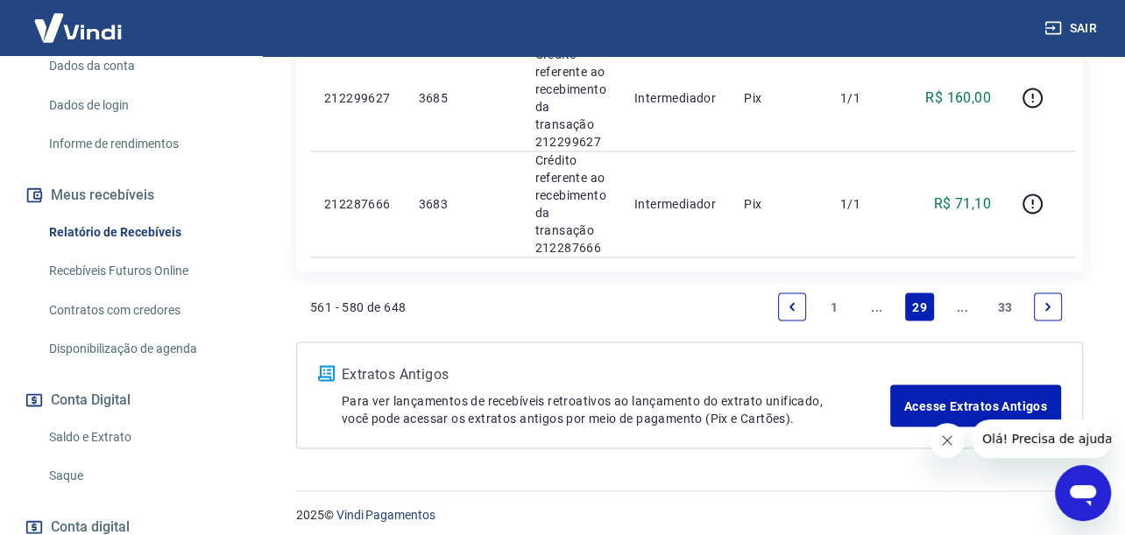
click at [792, 304] on icon "Previous page" at bounding box center [792, 307] width 12 height 12
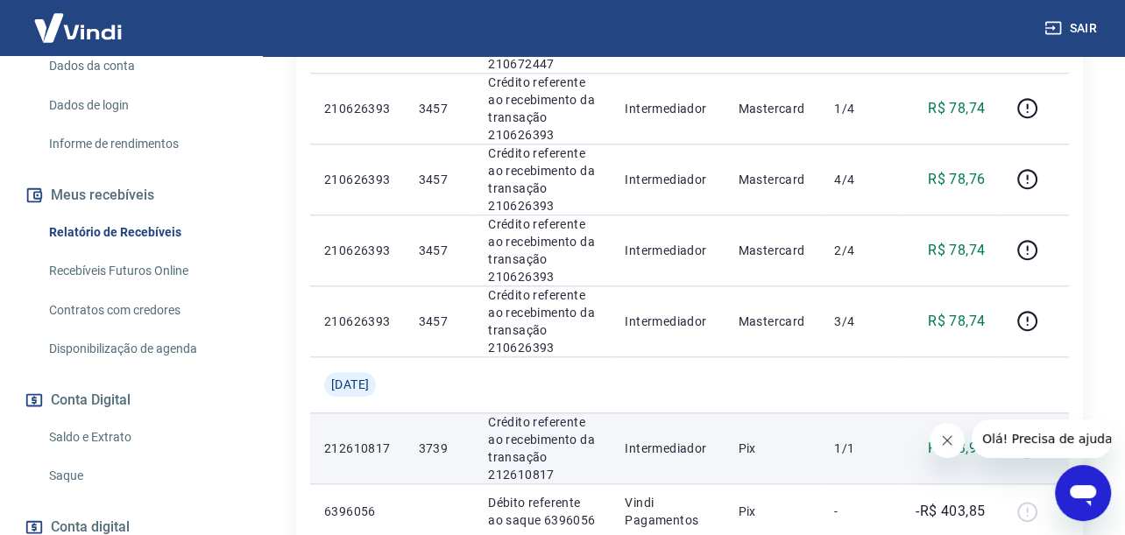
scroll to position [1779, 0]
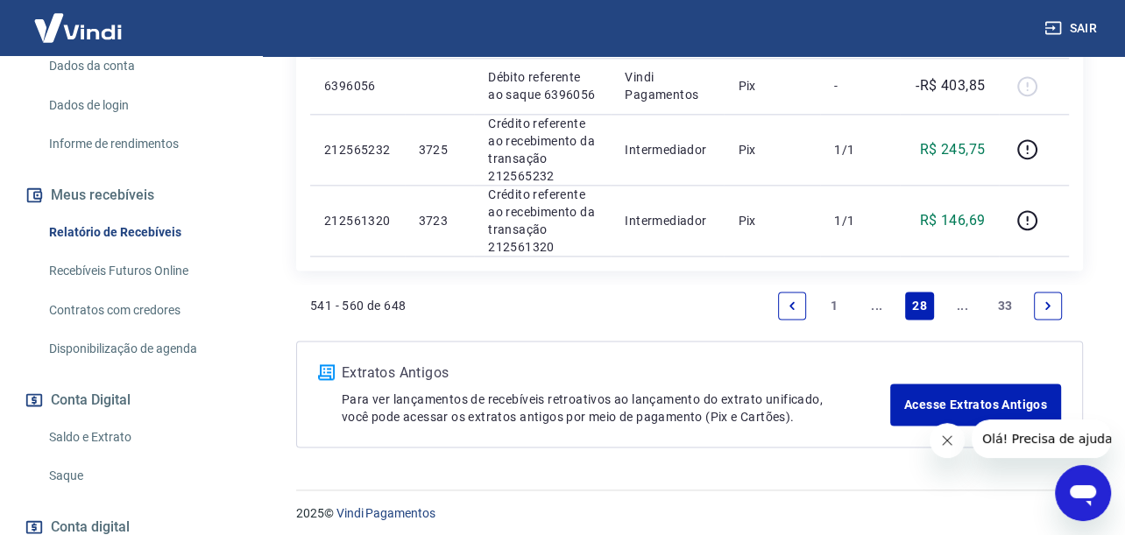
click at [797, 307] on link "Previous page" at bounding box center [792, 306] width 28 height 28
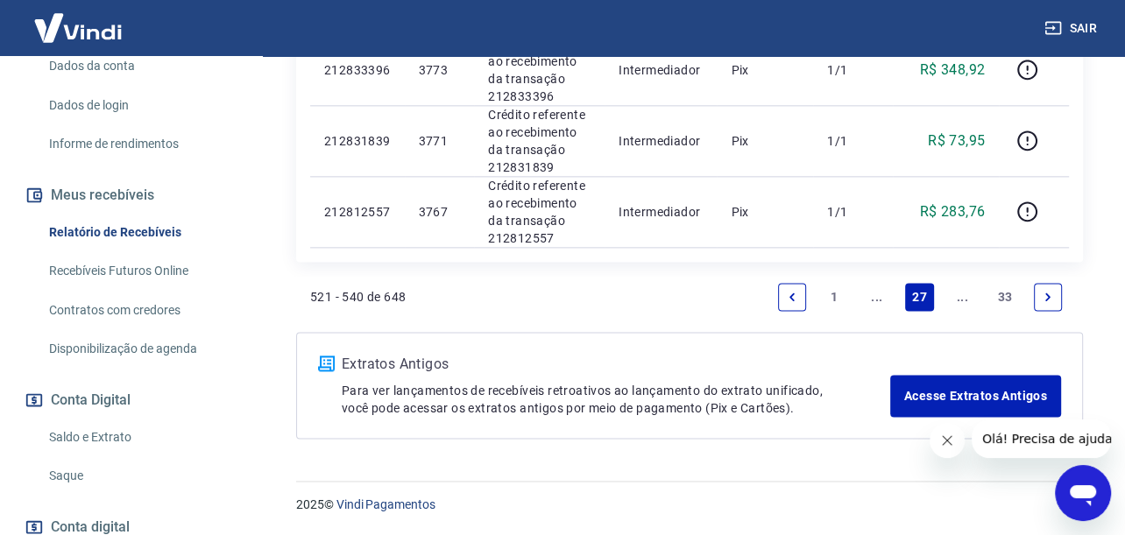
scroll to position [1927, 0]
click at [783, 311] on link "Previous page" at bounding box center [792, 297] width 28 height 28
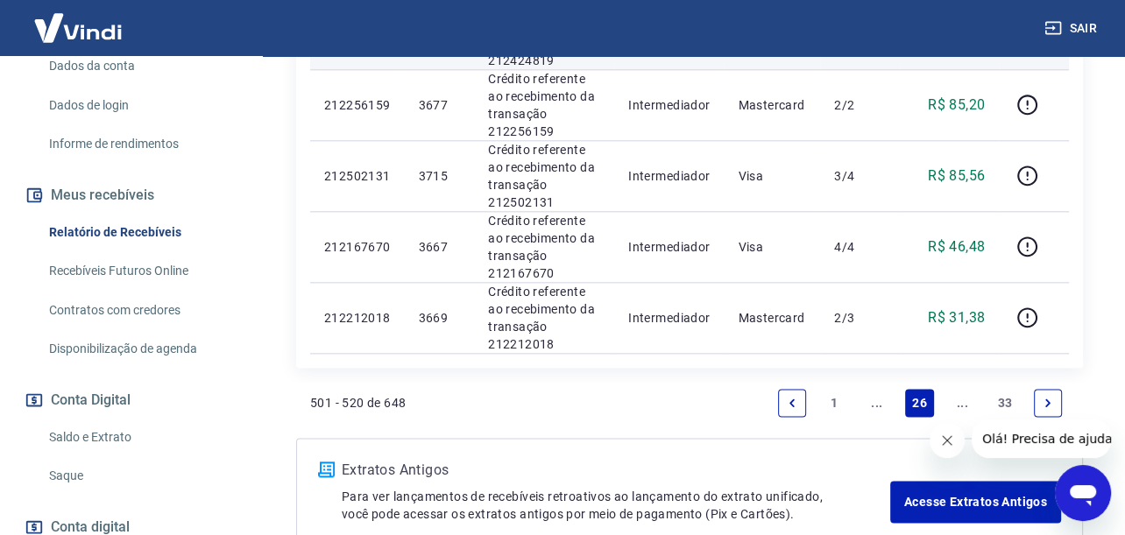
scroll to position [1593, 0]
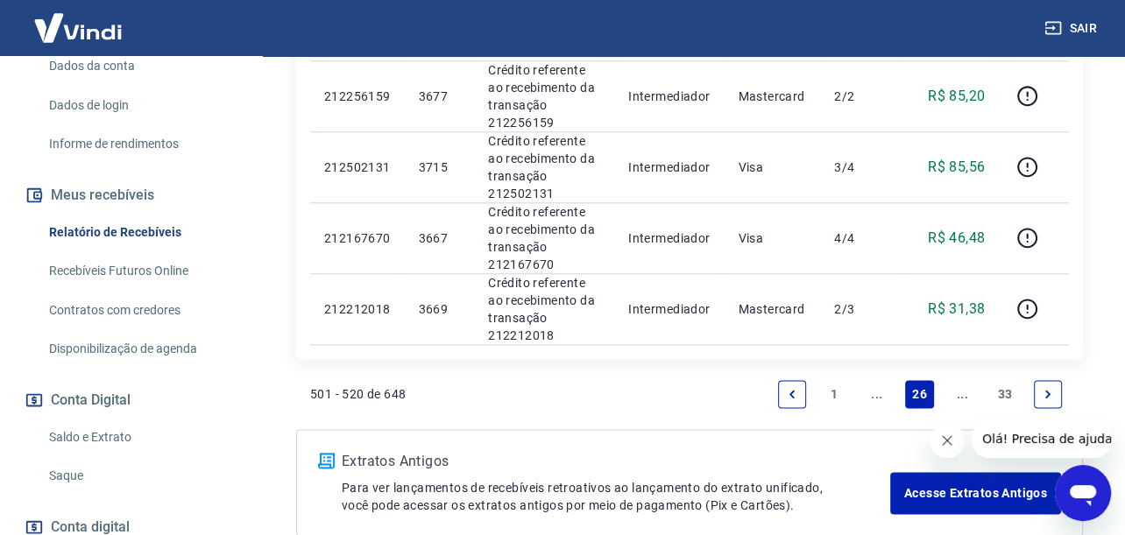
click at [791, 380] on link "Previous page" at bounding box center [792, 394] width 28 height 28
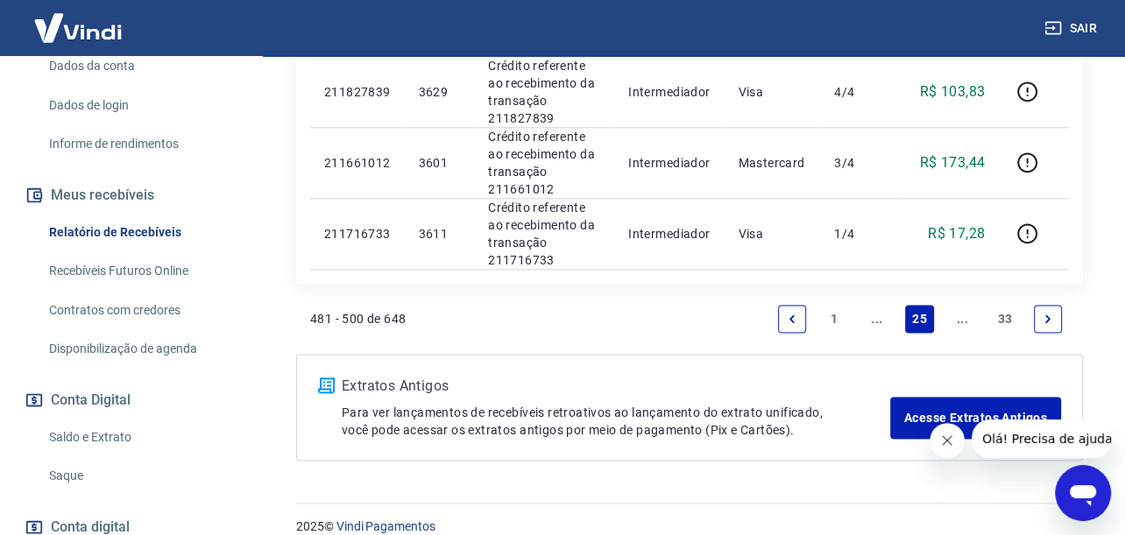
scroll to position [1680, 0]
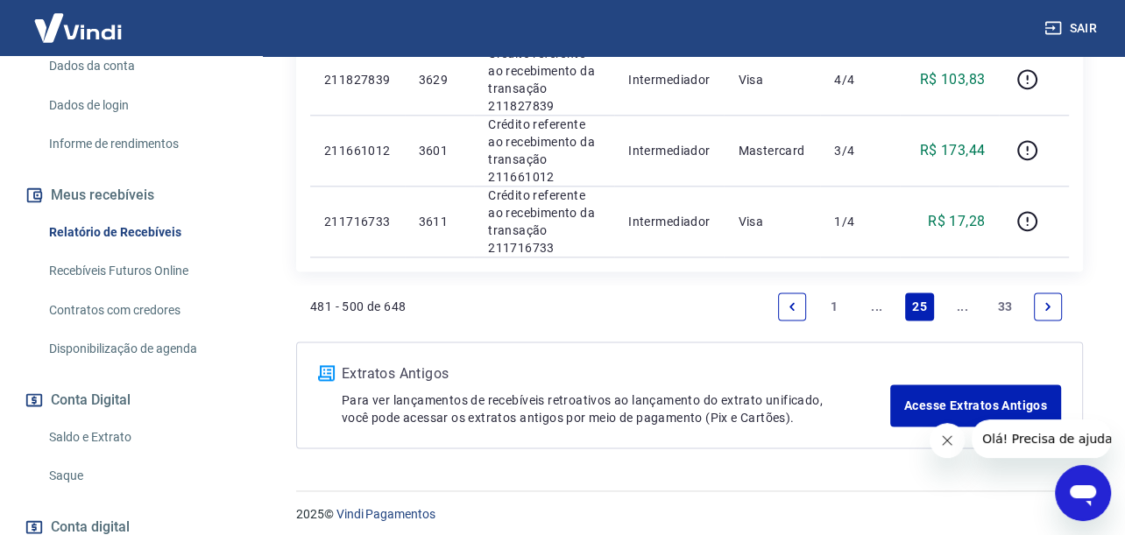
click at [795, 305] on link "Previous page" at bounding box center [792, 307] width 28 height 28
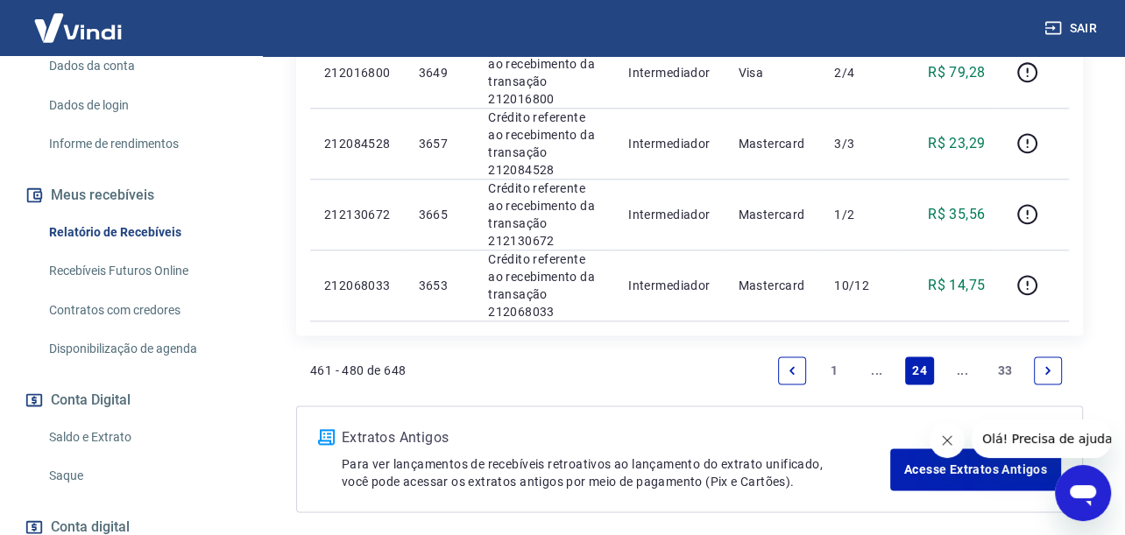
scroll to position [1680, 0]
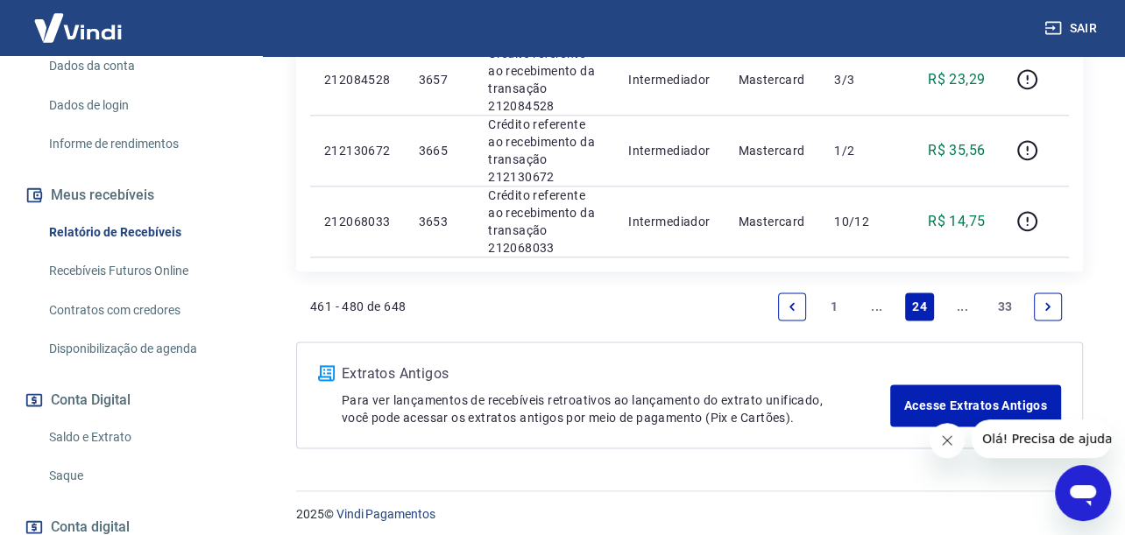
click at [796, 307] on link "Previous page" at bounding box center [792, 307] width 28 height 28
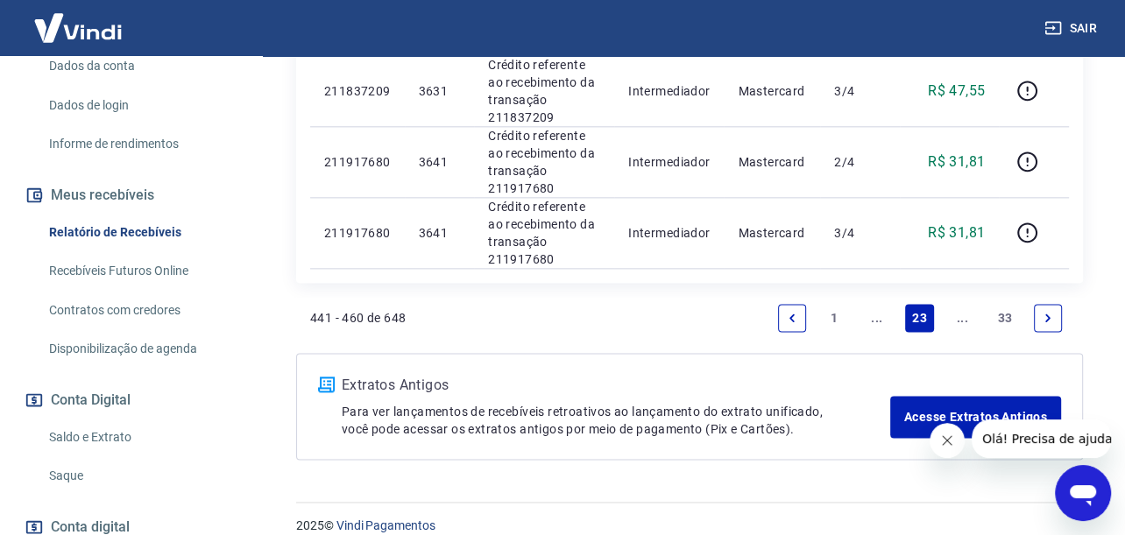
scroll to position [1680, 0]
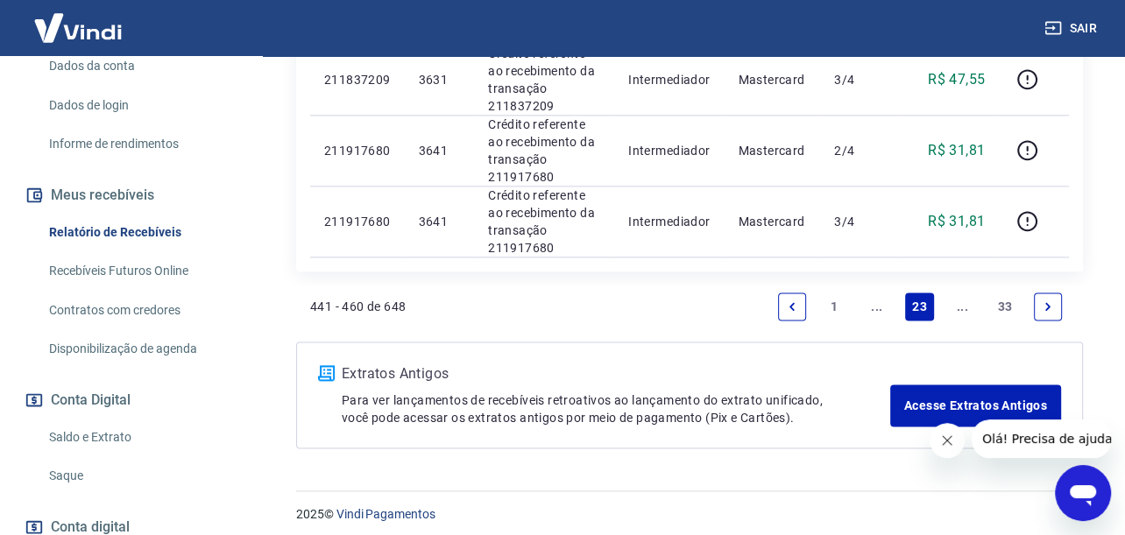
click at [790, 301] on icon "Previous page" at bounding box center [792, 307] width 12 height 12
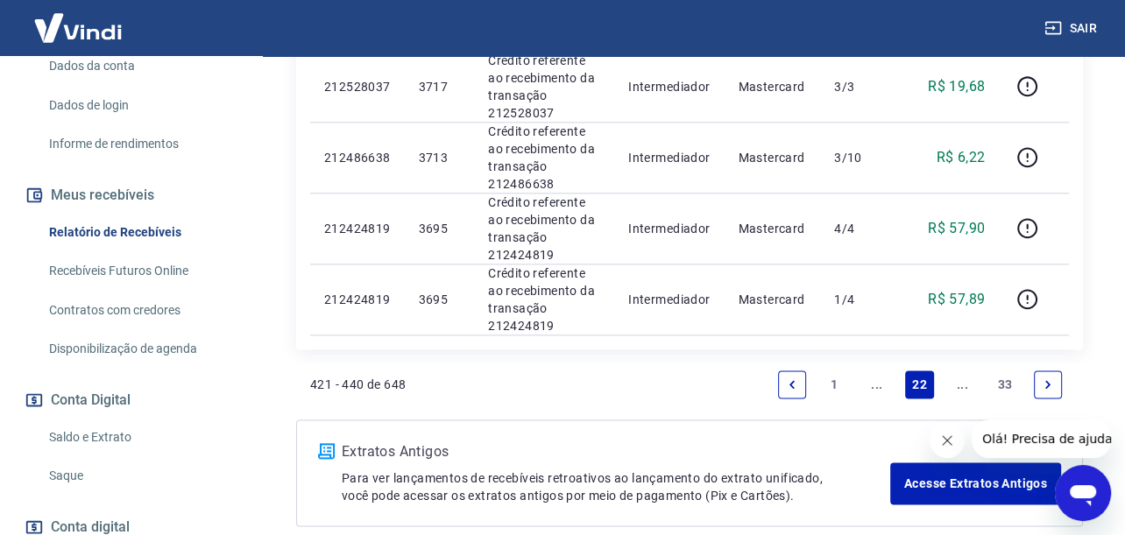
scroll to position [1680, 0]
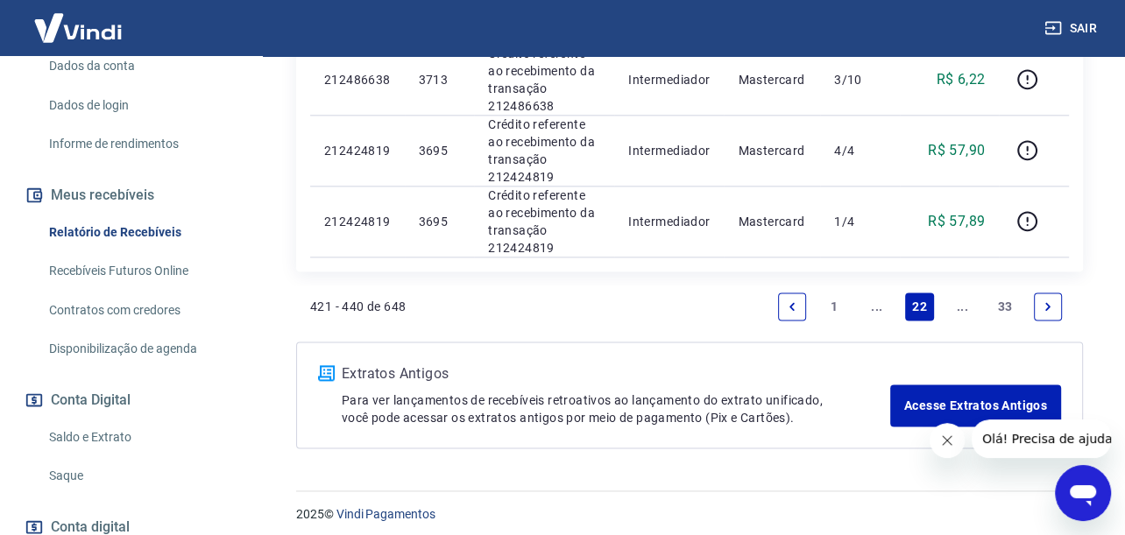
click at [787, 320] on div "421 - 440 de 648 1 ... 22 ... 33" at bounding box center [689, 314] width 787 height 56
click at [790, 309] on link "Previous page" at bounding box center [792, 307] width 28 height 28
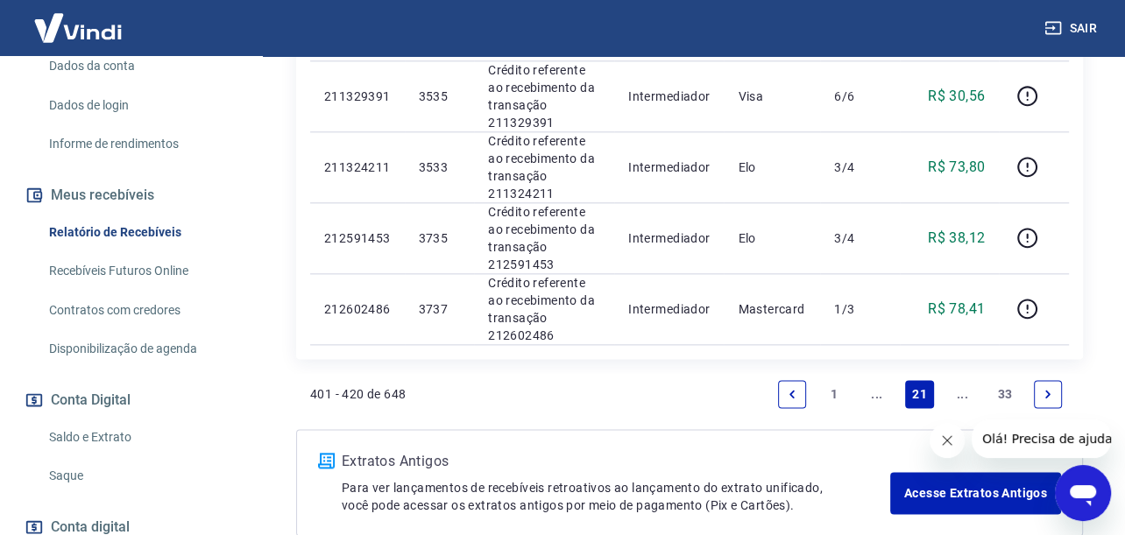
scroll to position [1680, 0]
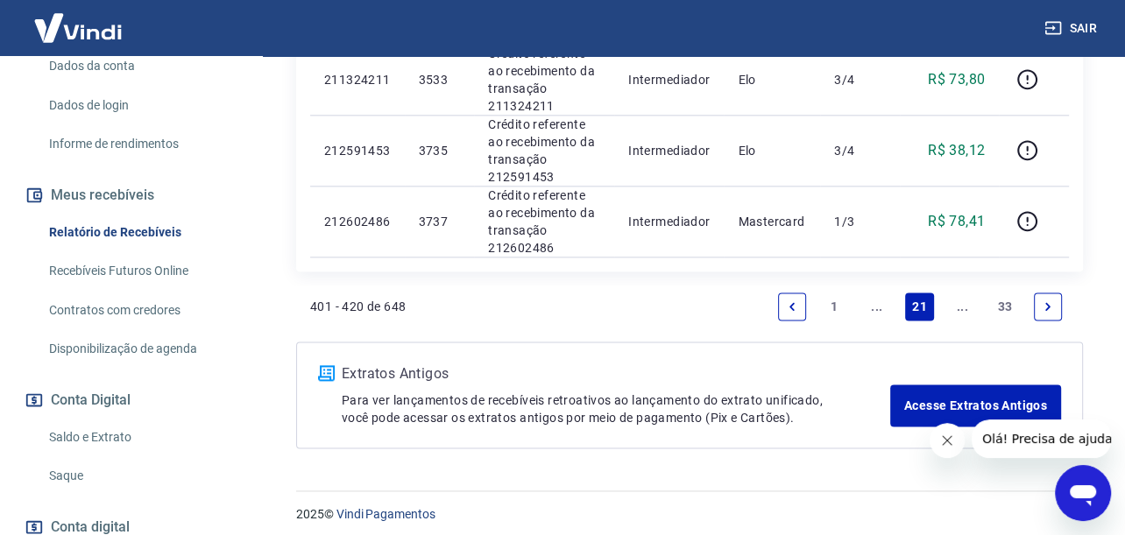
click at [790, 318] on li "Pagination" at bounding box center [792, 307] width 42 height 42
click at [790, 302] on icon "Previous page" at bounding box center [792, 307] width 12 height 12
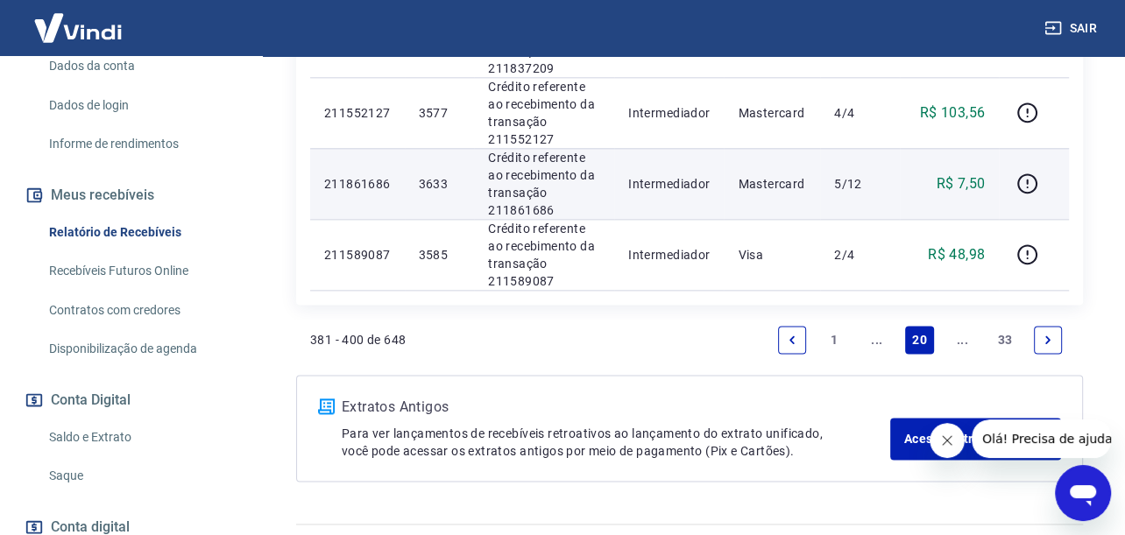
scroll to position [1665, 0]
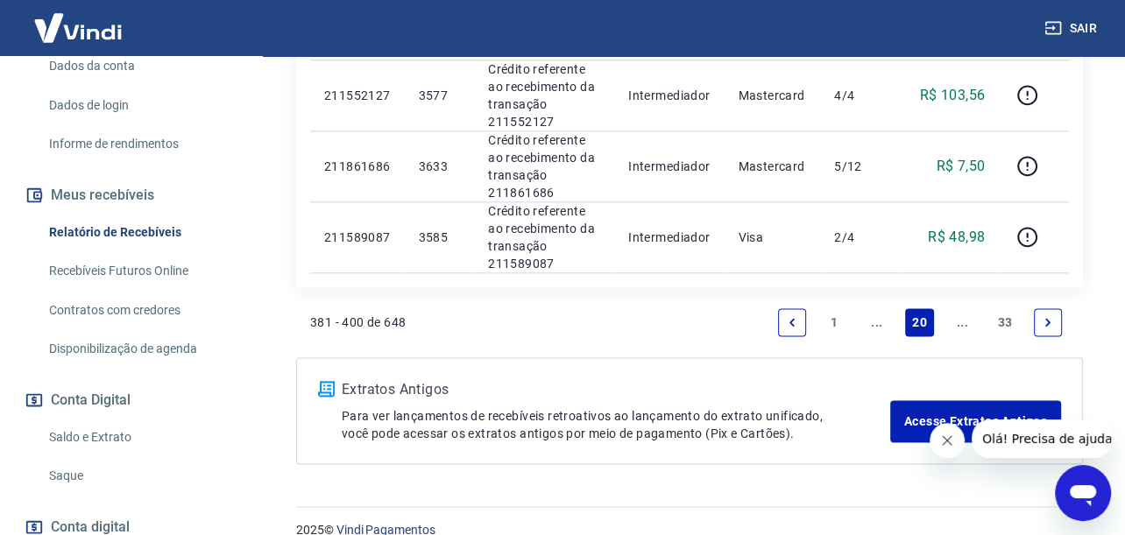
click at [790, 318] on icon "Previous page" at bounding box center [791, 322] width 5 height 8
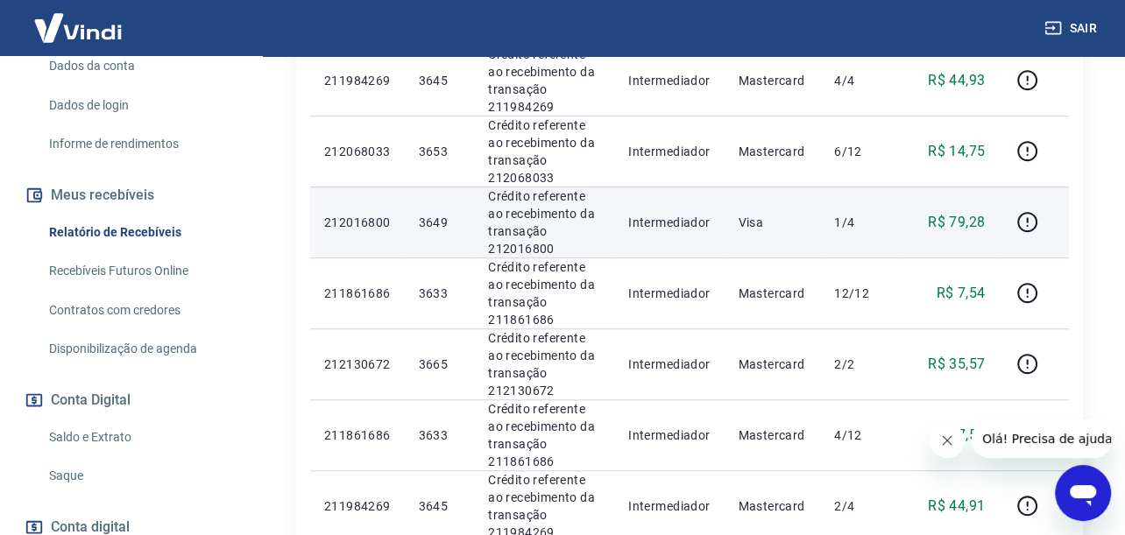
scroll to position [1577, 0]
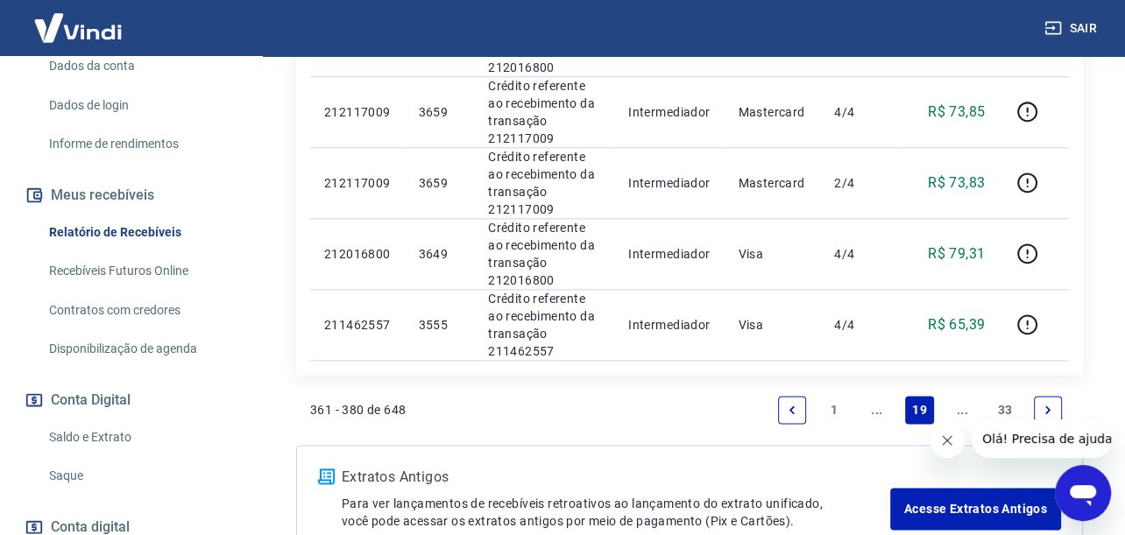
click at [783, 406] on link "Previous page" at bounding box center [792, 410] width 28 height 28
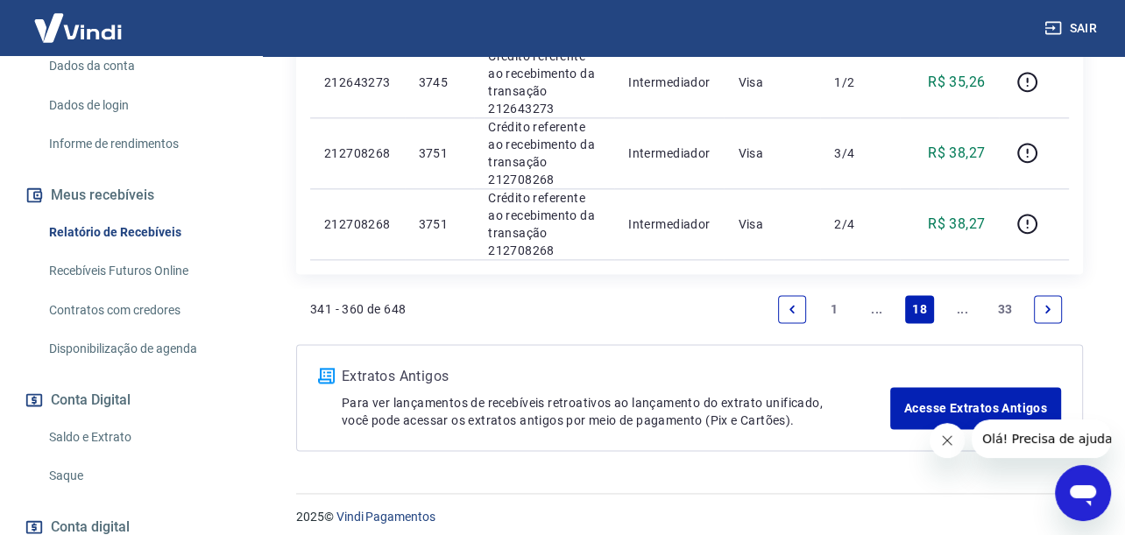
scroll to position [1680, 0]
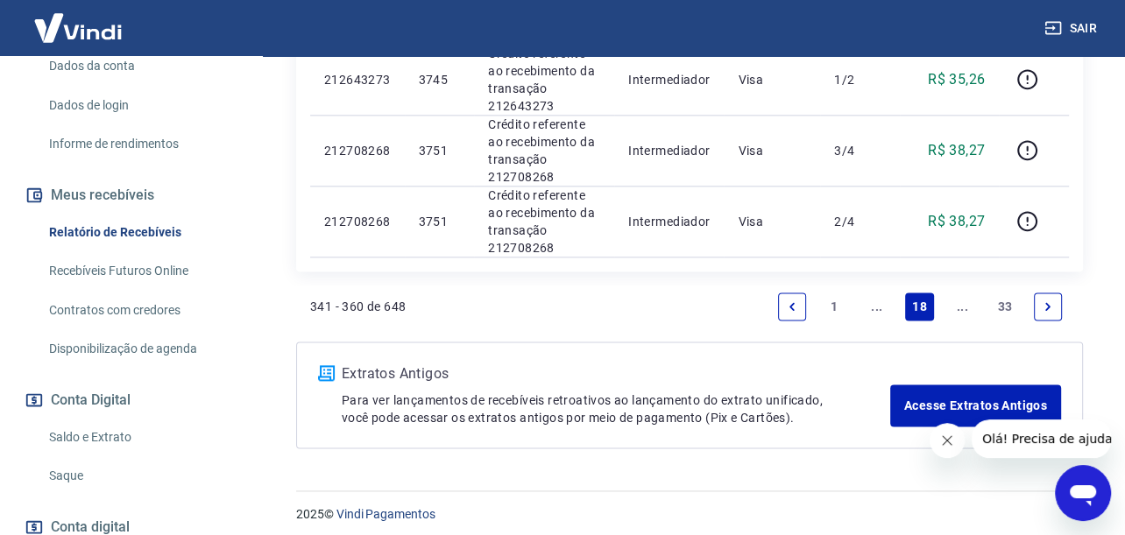
click at [784, 303] on link "Previous page" at bounding box center [792, 307] width 28 height 28
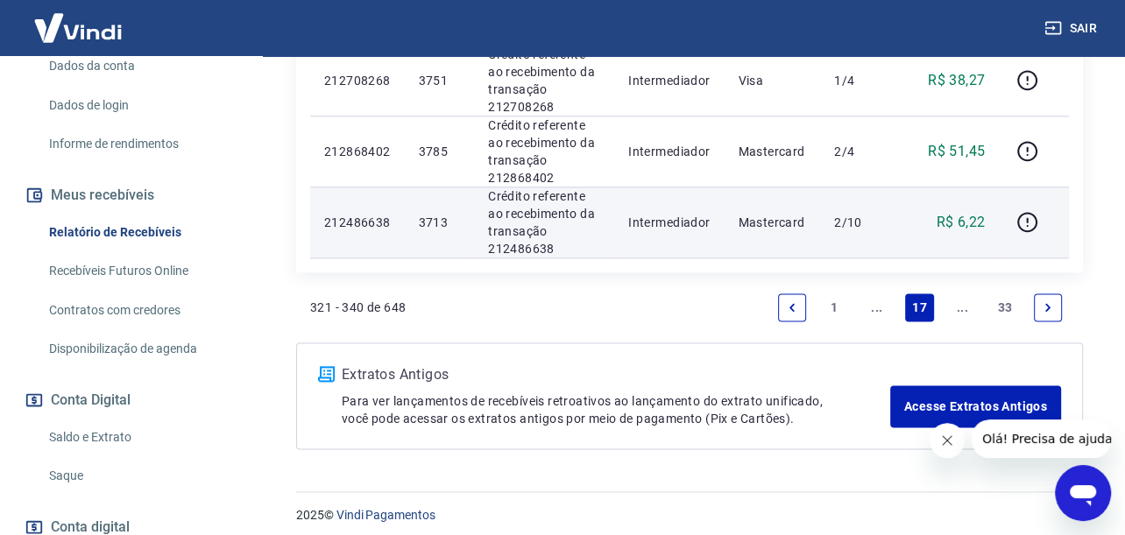
scroll to position [1680, 0]
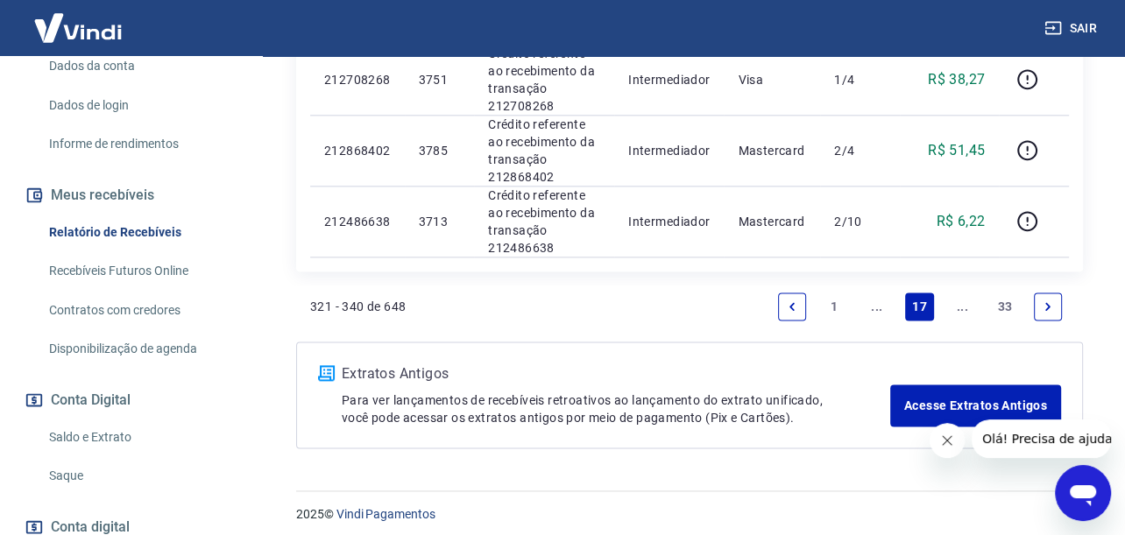
click at [788, 307] on link "Previous page" at bounding box center [792, 307] width 28 height 28
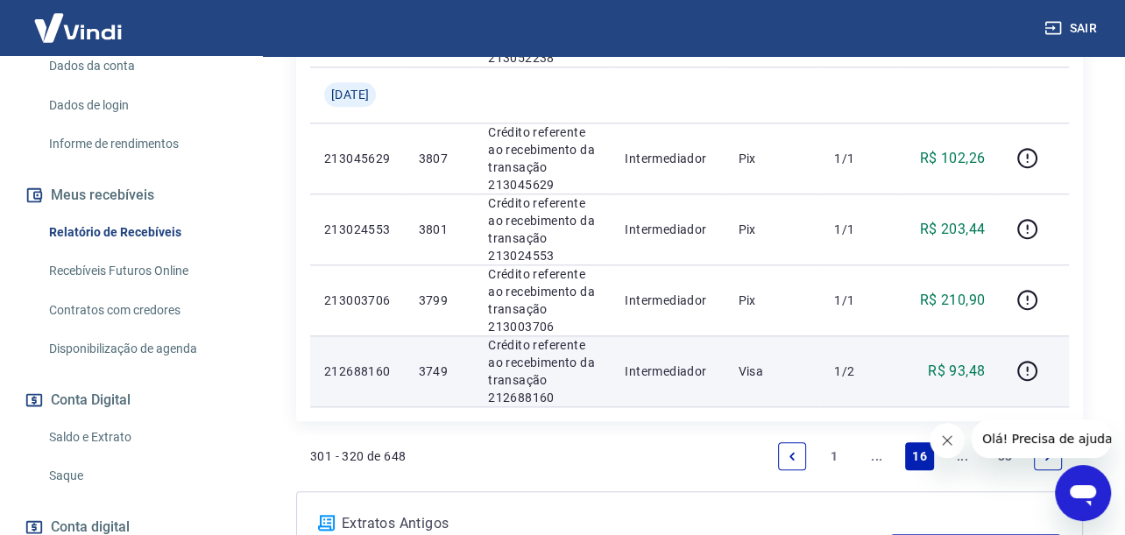
scroll to position [1402, 0]
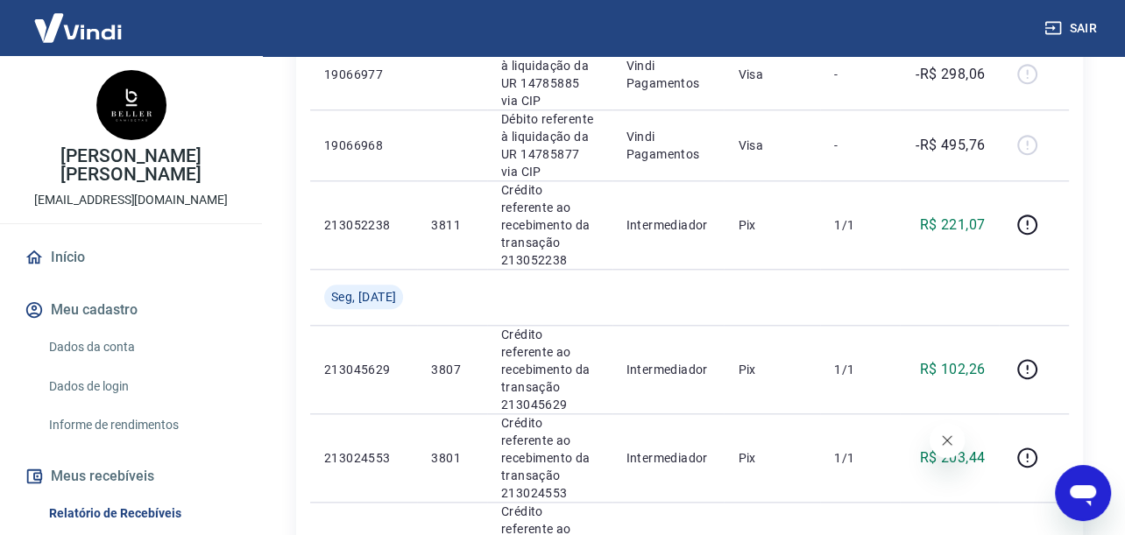
scroll to position [263, 0]
